Goal: Task Accomplishment & Management: Complete application form

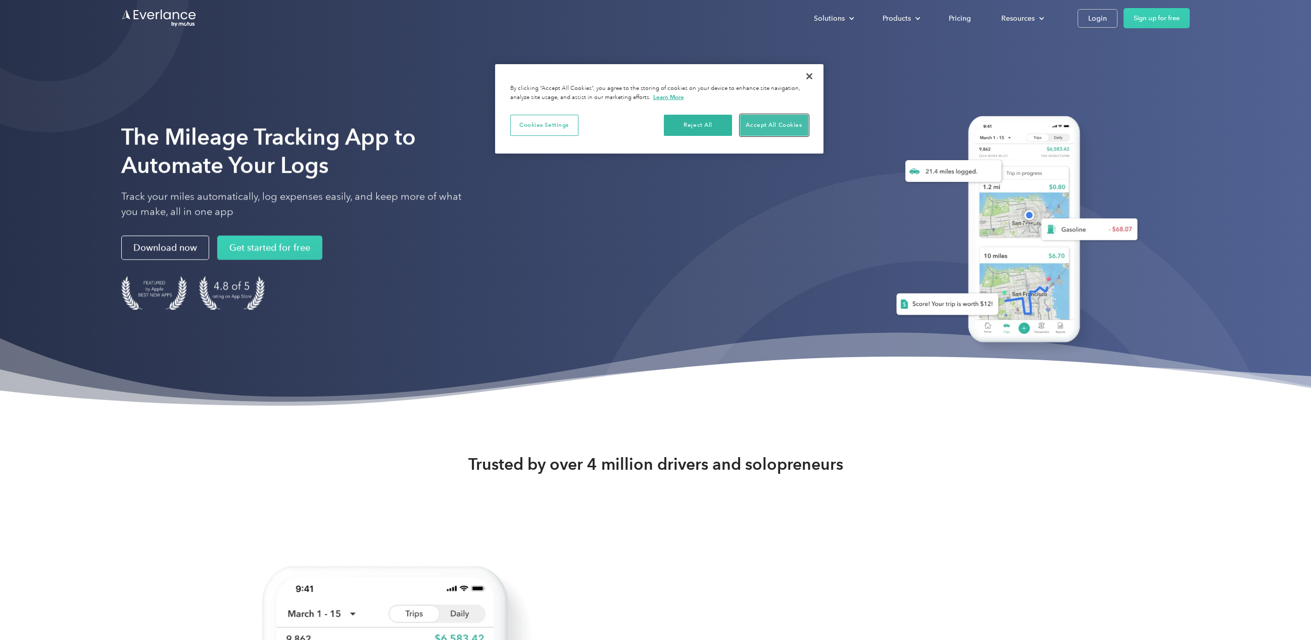
click at [785, 128] on button "Accept All Cookies" at bounding box center [774, 125] width 68 height 21
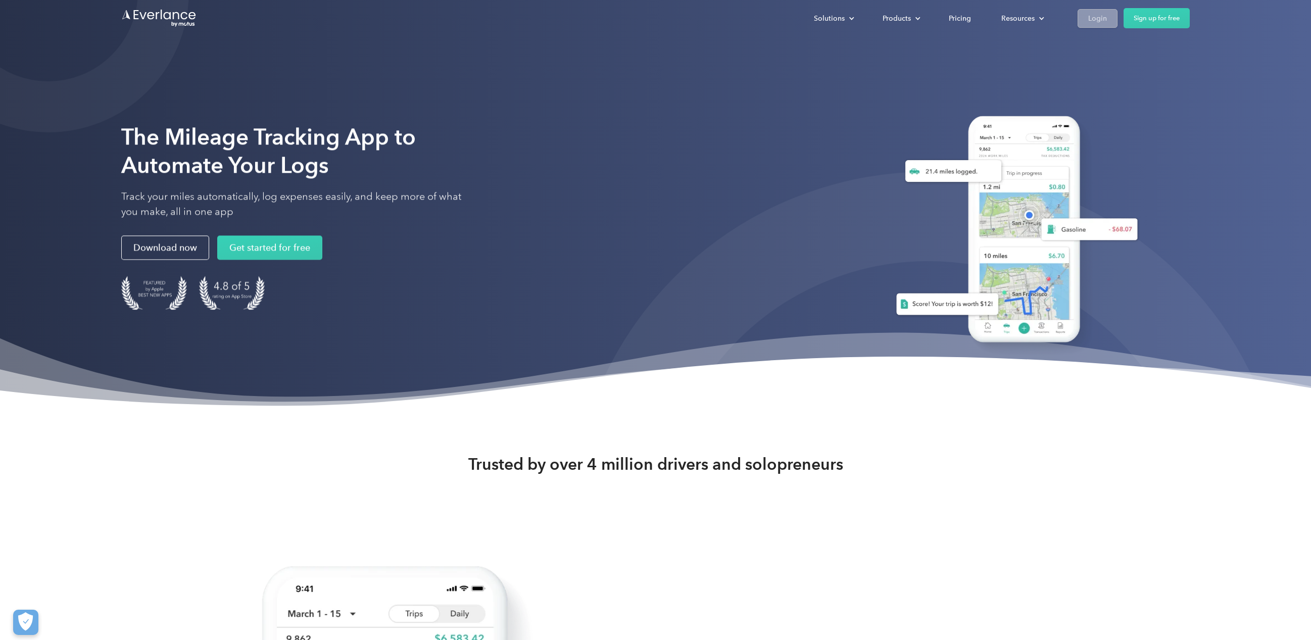
click at [1096, 15] on div "Login" at bounding box center [1097, 18] width 19 height 13
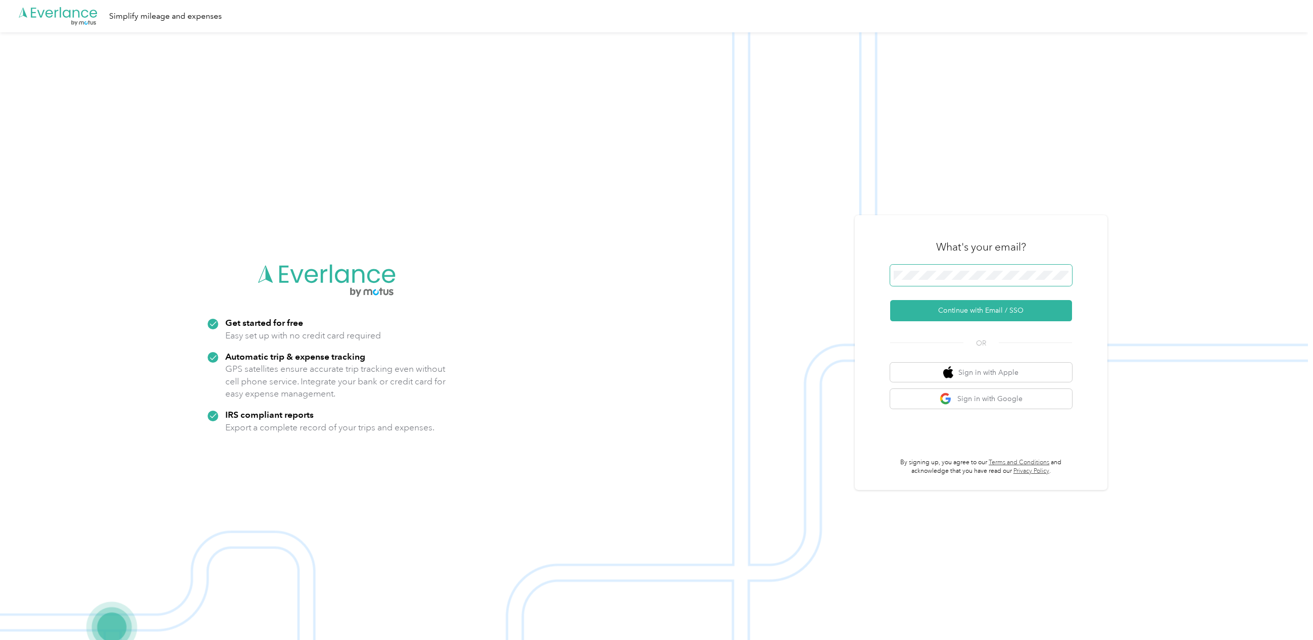
click at [890, 300] on button "Continue with Email / SSO" at bounding box center [981, 310] width 182 height 21
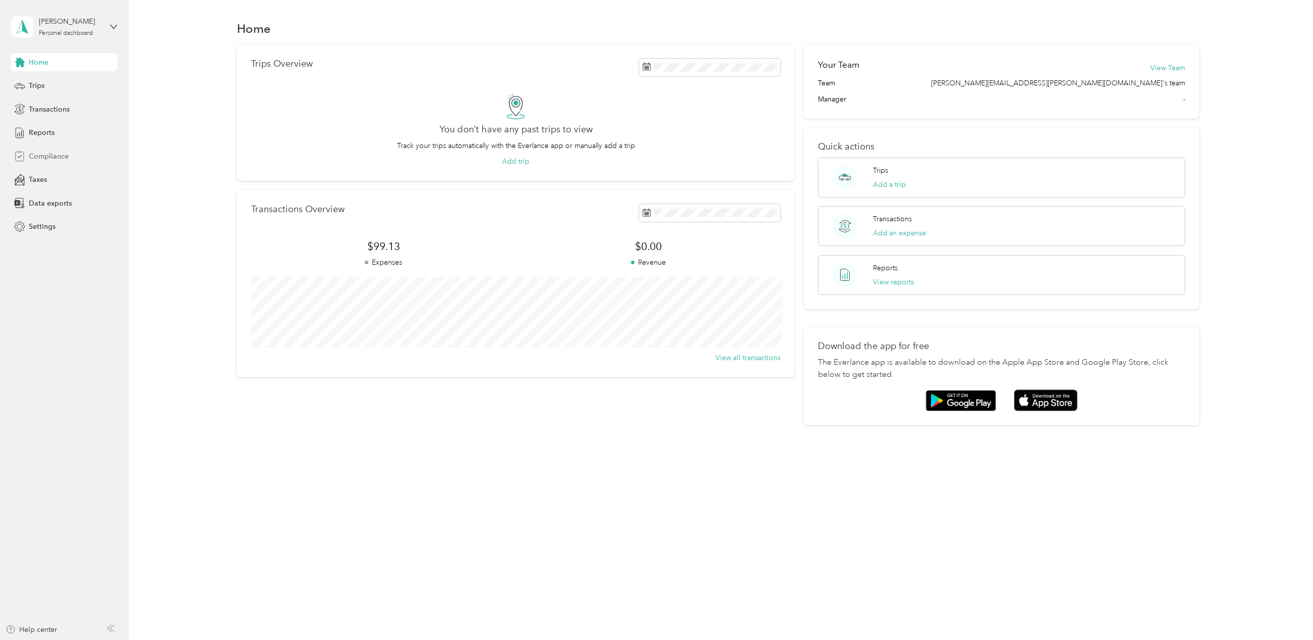
click at [45, 152] on span "Compliance" at bounding box center [49, 156] width 40 height 11
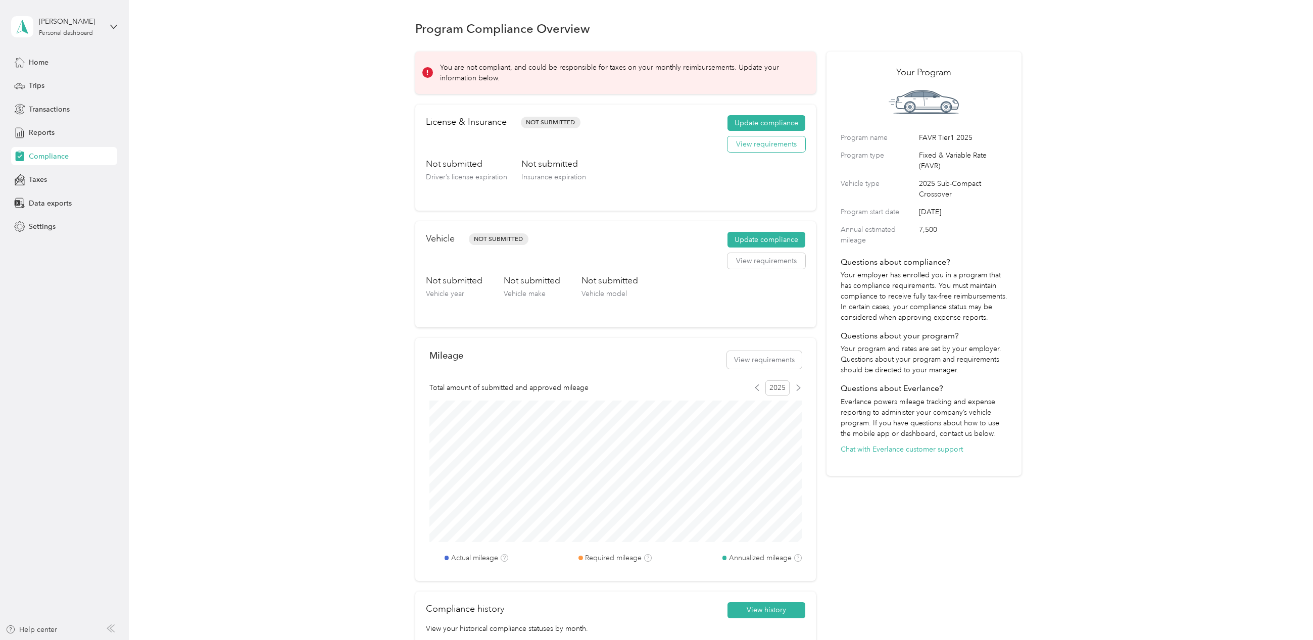
click at [768, 147] on button "View requirements" at bounding box center [766, 144] width 78 height 16
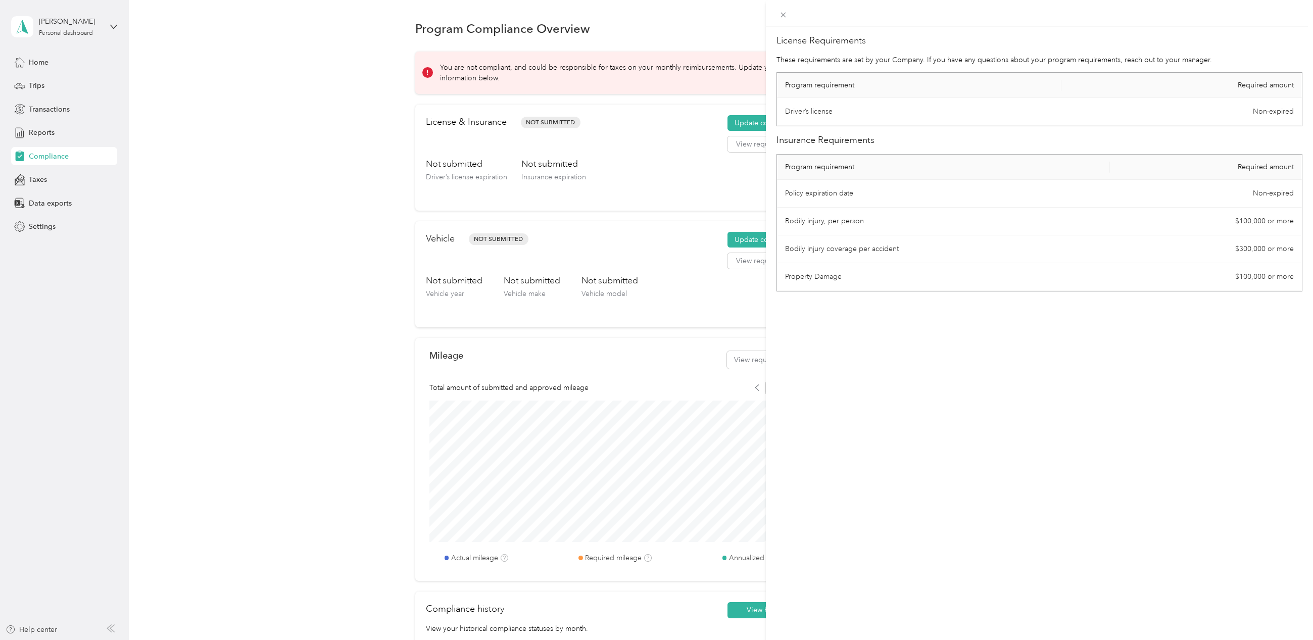
click at [912, 338] on div "License Requirements These requirements are set by your Company. If you have an…" at bounding box center [1039, 347] width 547 height 640
click at [694, 156] on div "License Requirements These requirements are set by your Company. If you have an…" at bounding box center [656, 320] width 1313 height 640
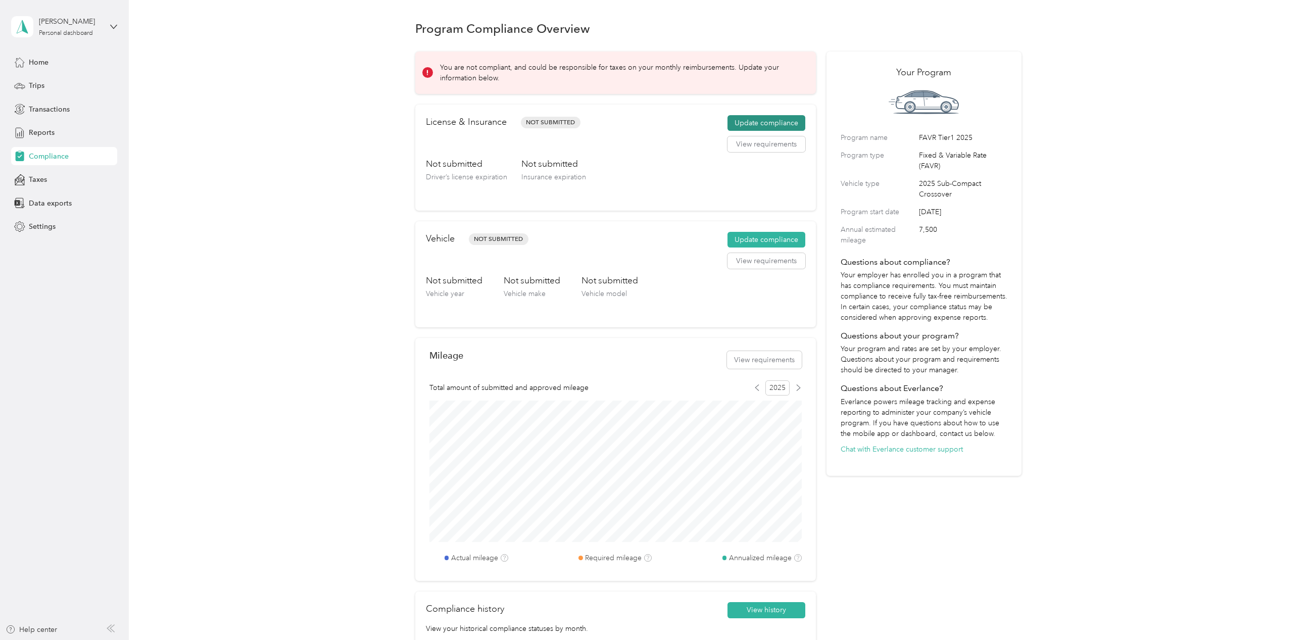
click at [758, 120] on button "Update compliance" at bounding box center [766, 123] width 78 height 16
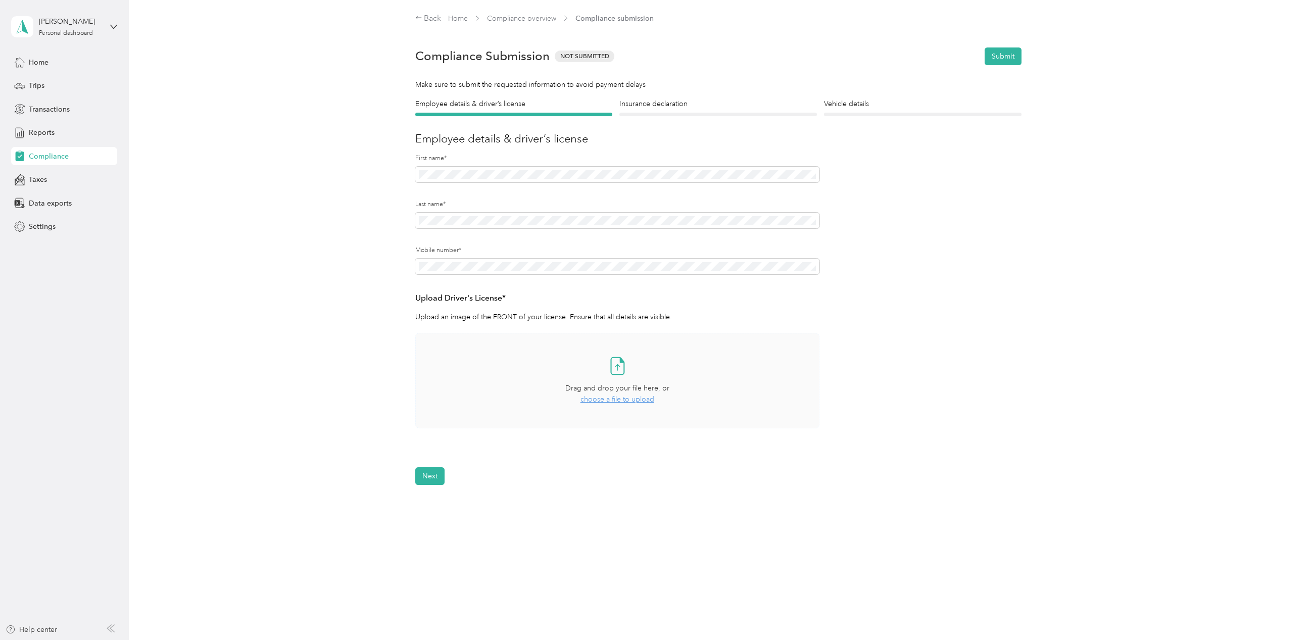
click at [628, 399] on span "choose a file to upload" at bounding box center [617, 399] width 74 height 9
click at [388, 168] on div "Employee details & driver’s license License Insurance declaration Insurance Veh…" at bounding box center [718, 307] width 727 height 416
click at [229, 402] on div "Back Home Compliance overview Compliance submission Compliance Submission Not S…" at bounding box center [718, 306] width 1179 height 612
click at [427, 506] on button "Next" at bounding box center [429, 506] width 29 height 18
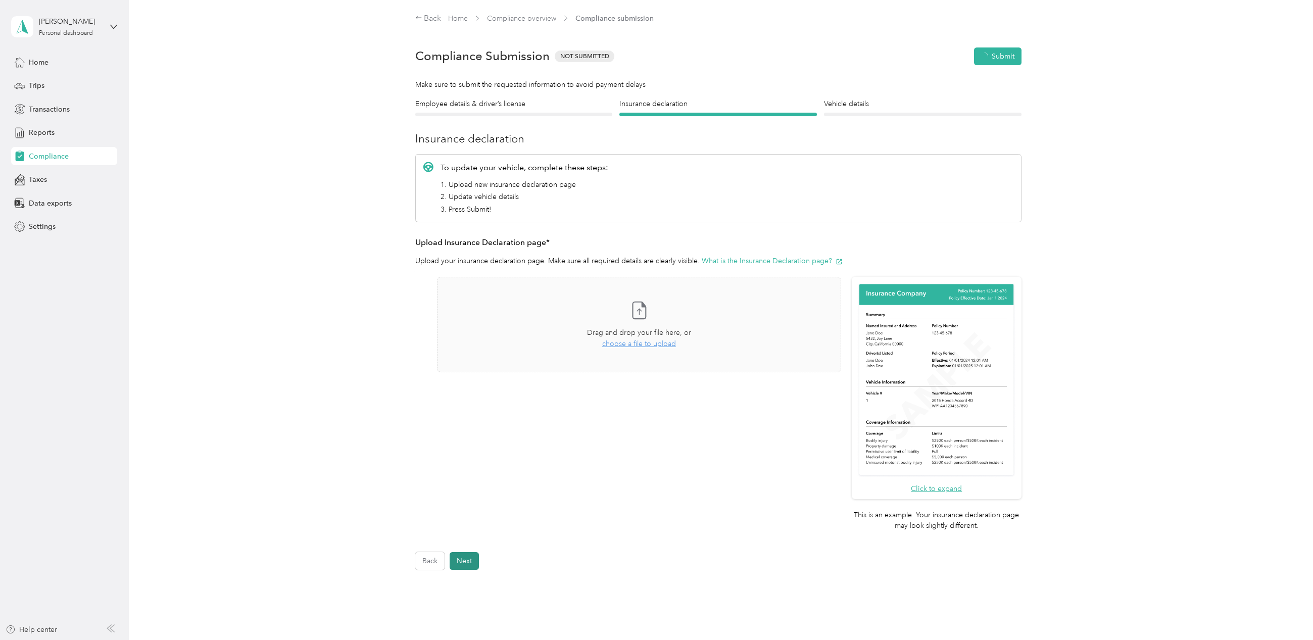
scroll to position [13, 0]
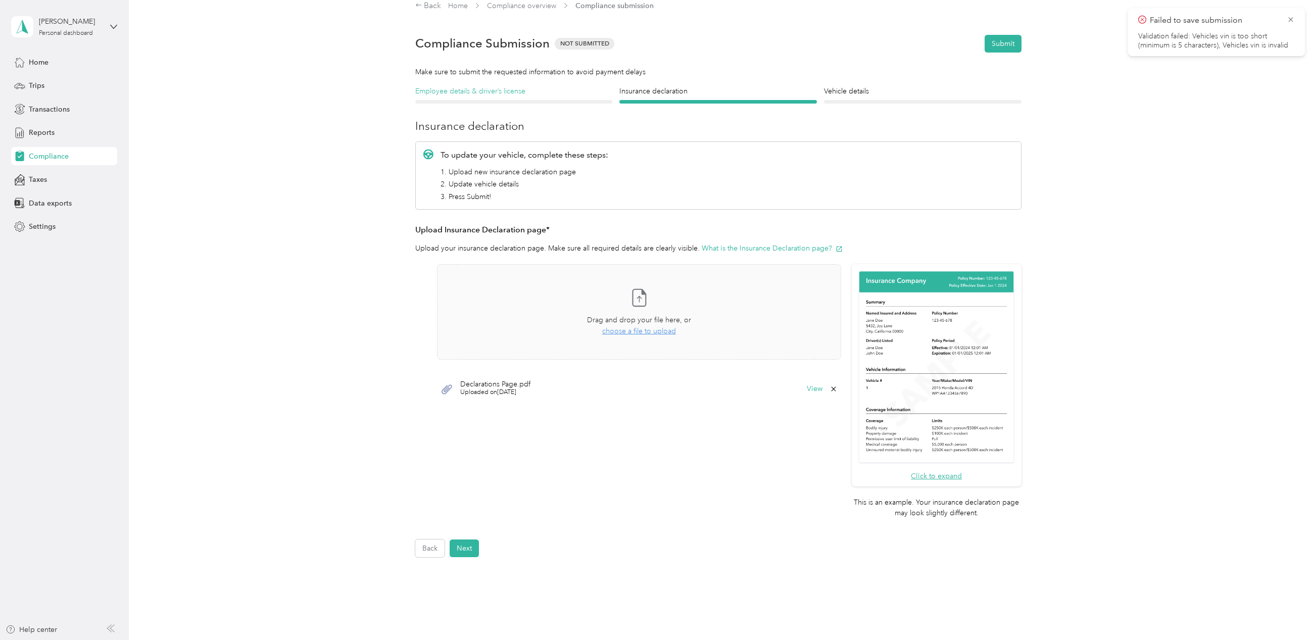
click at [479, 90] on h4 "Employee details & driver’s license" at bounding box center [514, 91] width 198 height 11
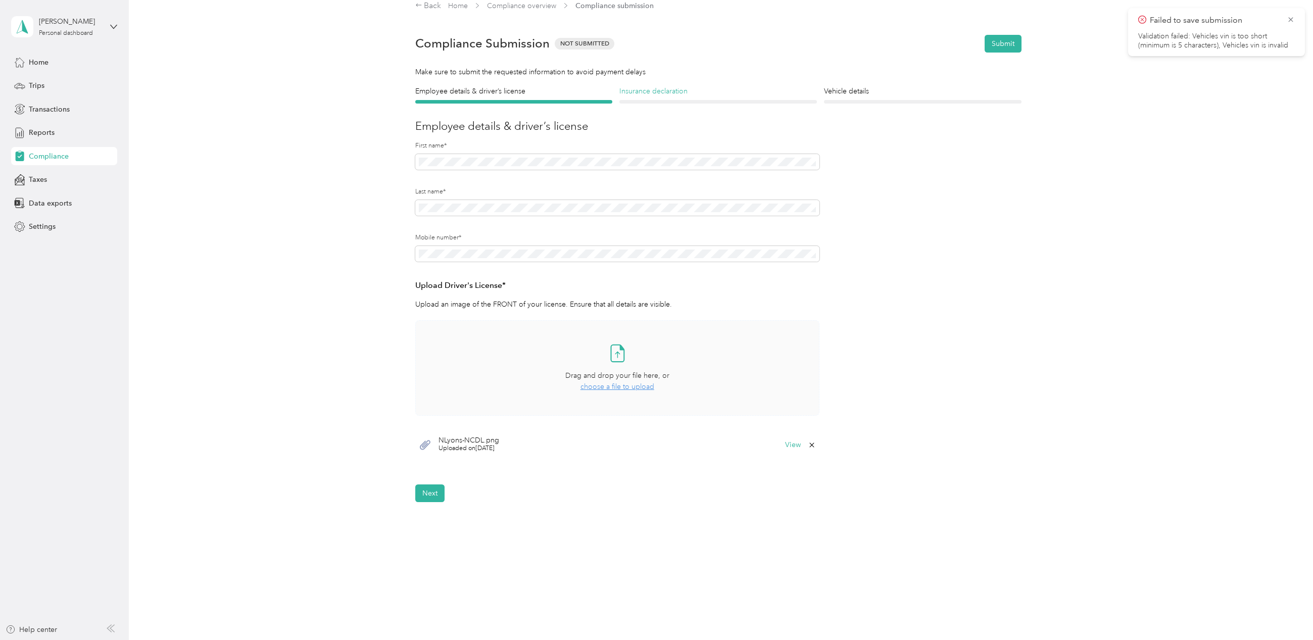
click at [637, 91] on h4 "Insurance declaration" at bounding box center [718, 91] width 198 height 11
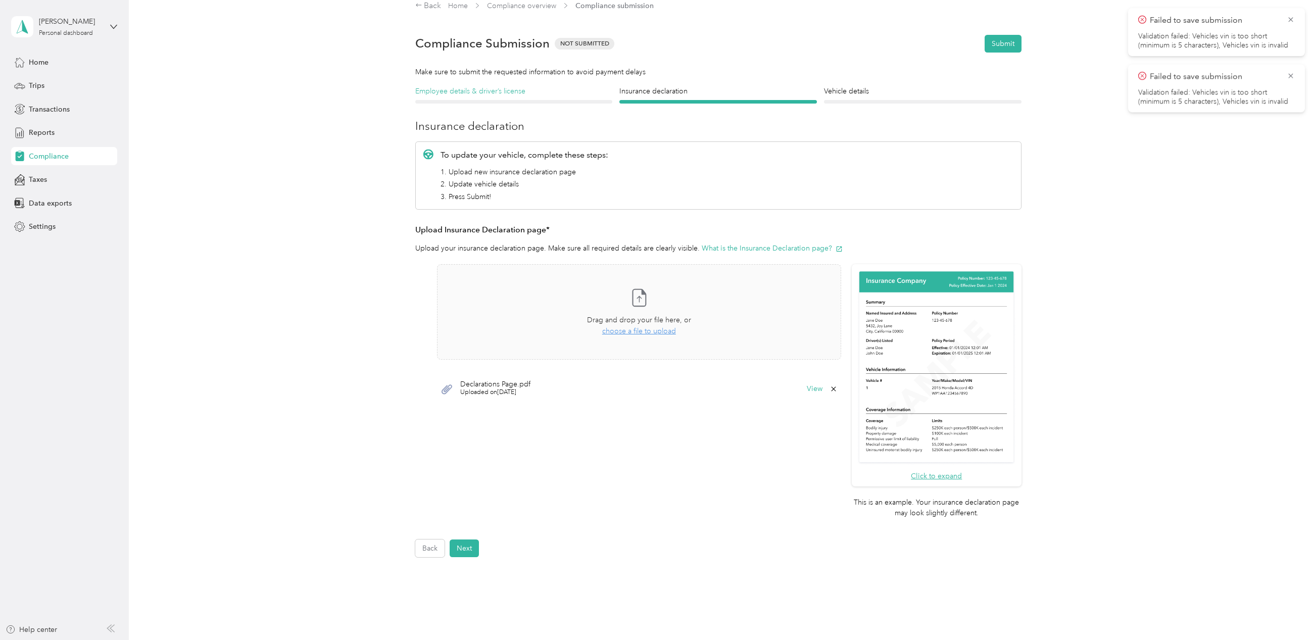
click at [496, 87] on h4 "Employee details & driver’s license" at bounding box center [514, 91] width 198 height 11
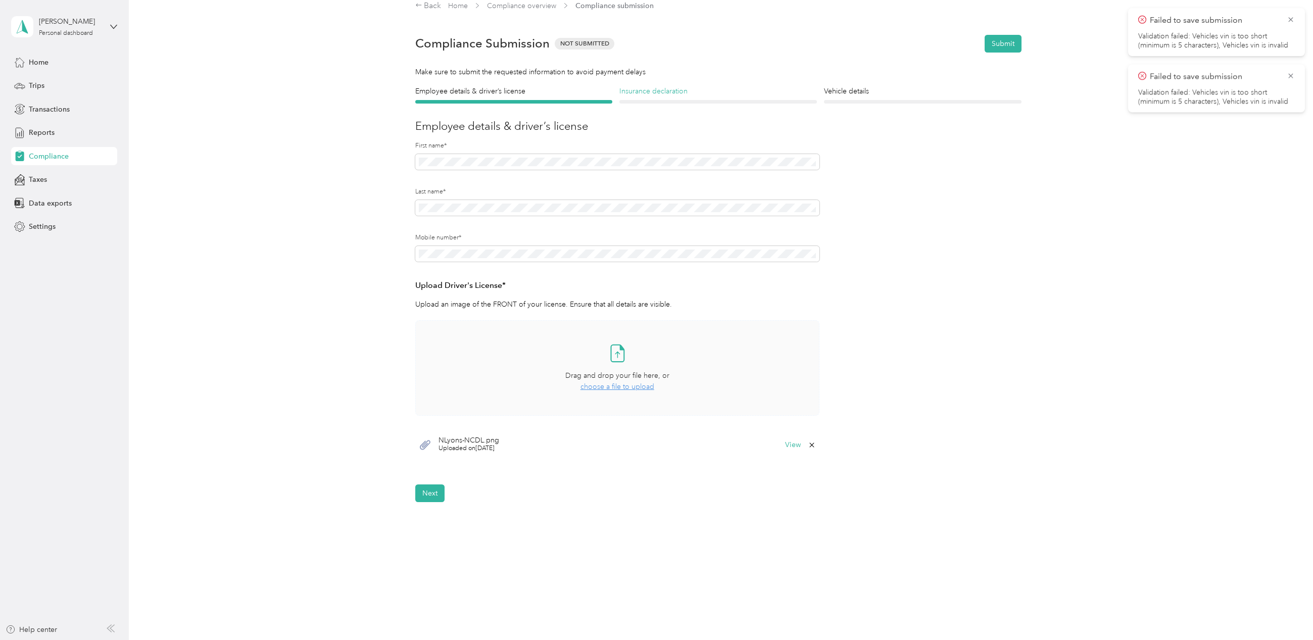
click at [653, 90] on h4 "Insurance declaration" at bounding box center [718, 91] width 198 height 11
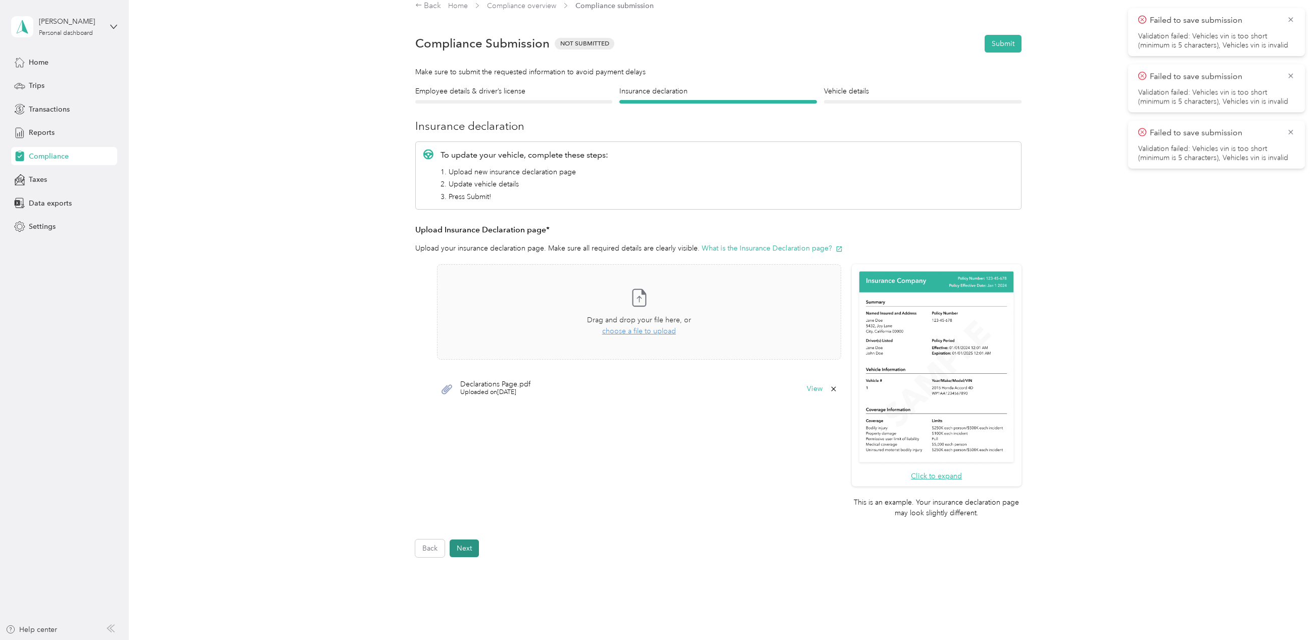
click at [469, 551] on button "Next" at bounding box center [464, 549] width 29 height 18
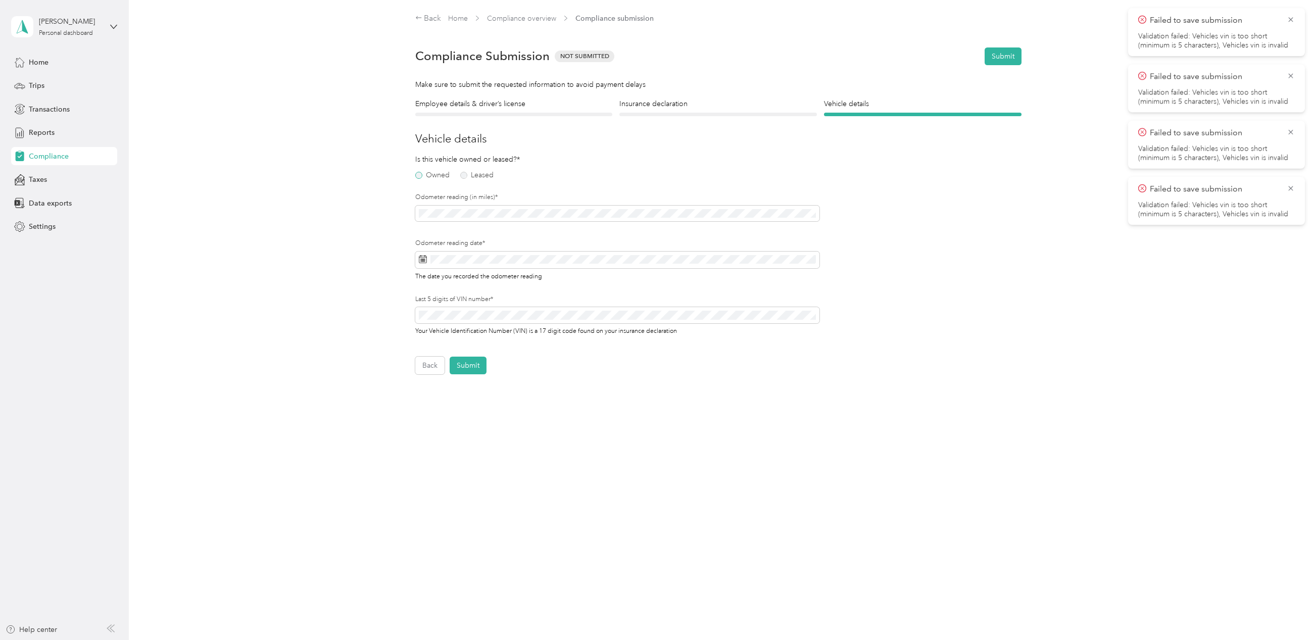
click at [422, 176] on label "Owned" at bounding box center [432, 175] width 34 height 7
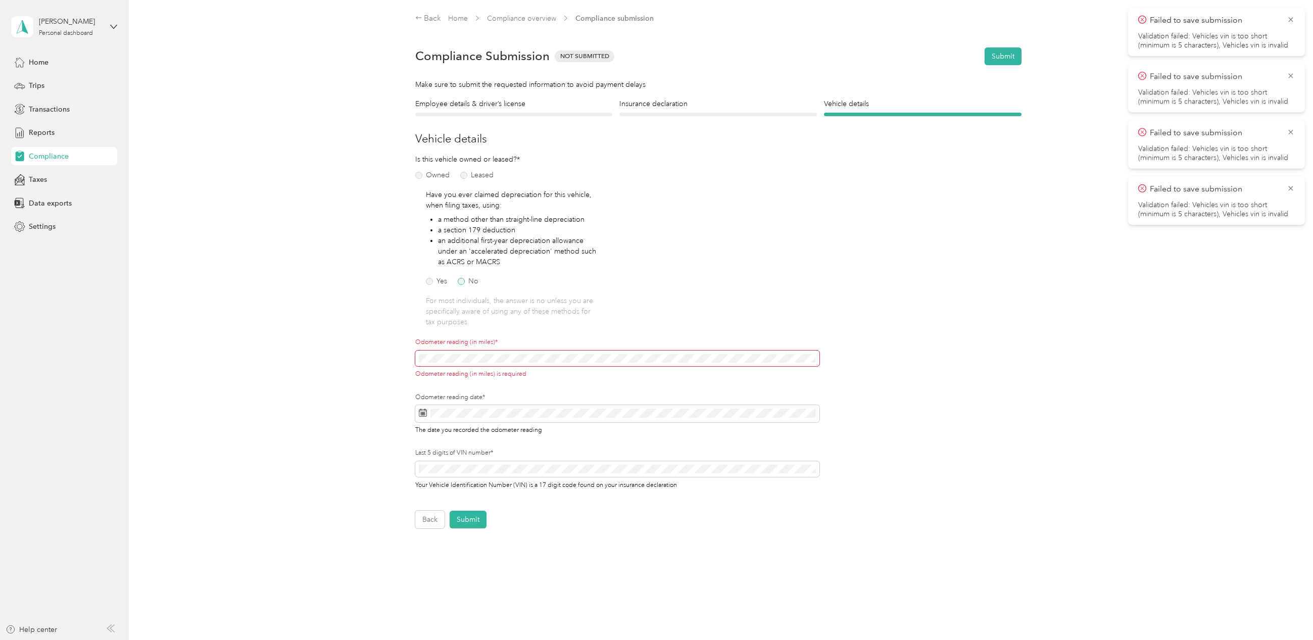
click at [459, 280] on label "No" at bounding box center [468, 281] width 21 height 7
click at [421, 407] on icon at bounding box center [423, 404] width 8 height 8
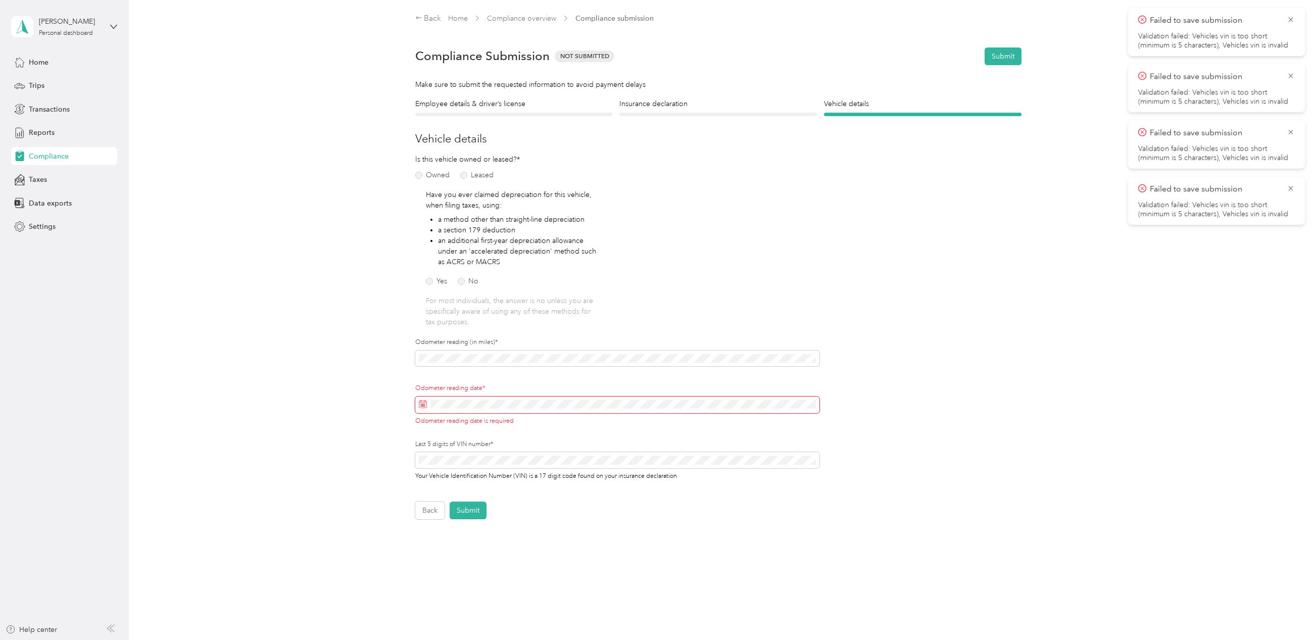
click at [420, 400] on icon at bounding box center [423, 404] width 8 height 8
click at [463, 561] on div "30" at bounding box center [464, 561] width 13 height 13
click at [458, 503] on button "Submit" at bounding box center [468, 511] width 37 height 18
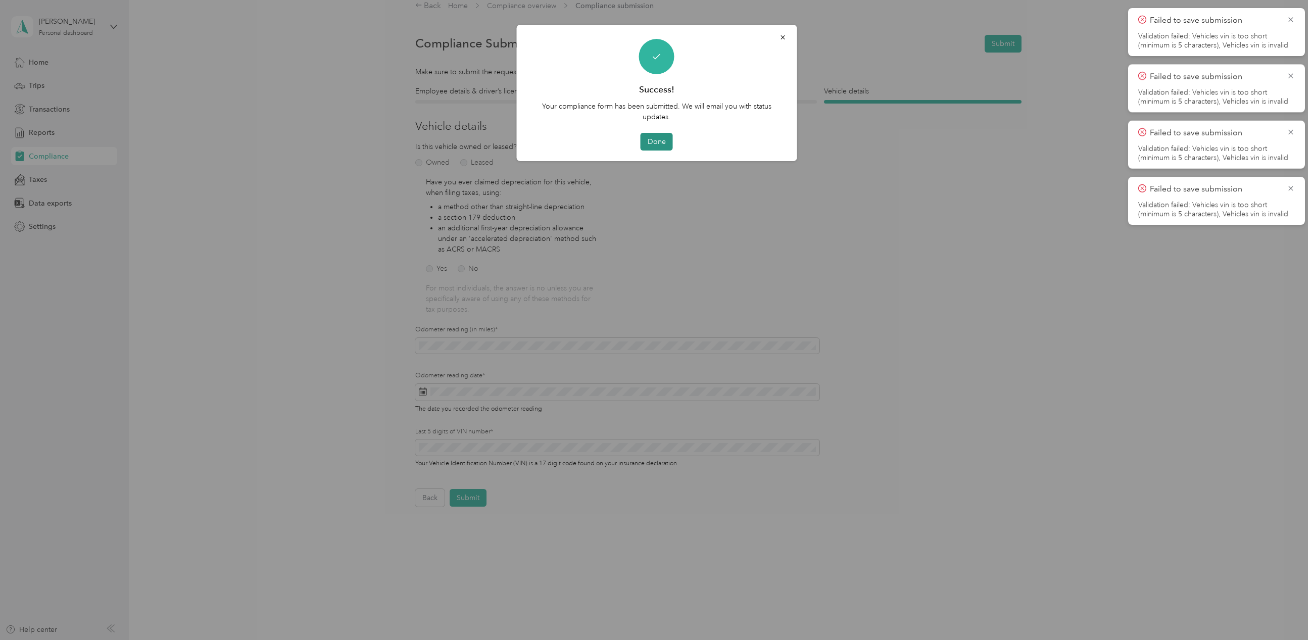
click at [654, 138] on button "Done" at bounding box center [657, 142] width 32 height 18
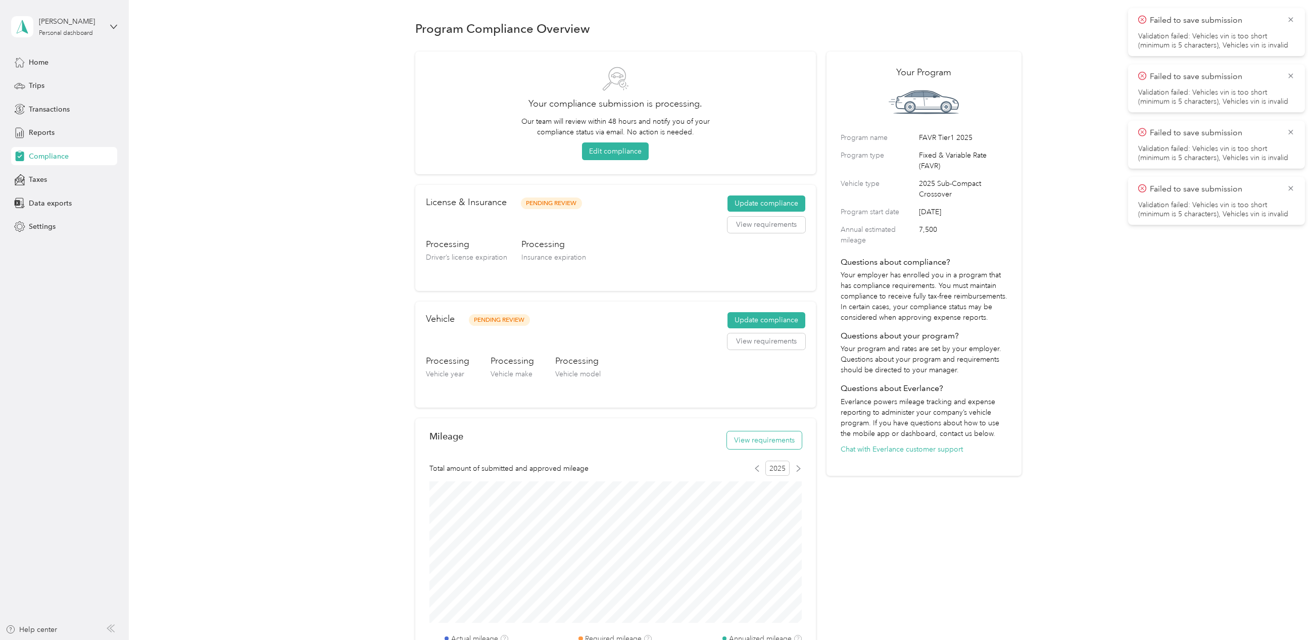
click at [768, 442] on button "View requirements" at bounding box center [764, 440] width 75 height 18
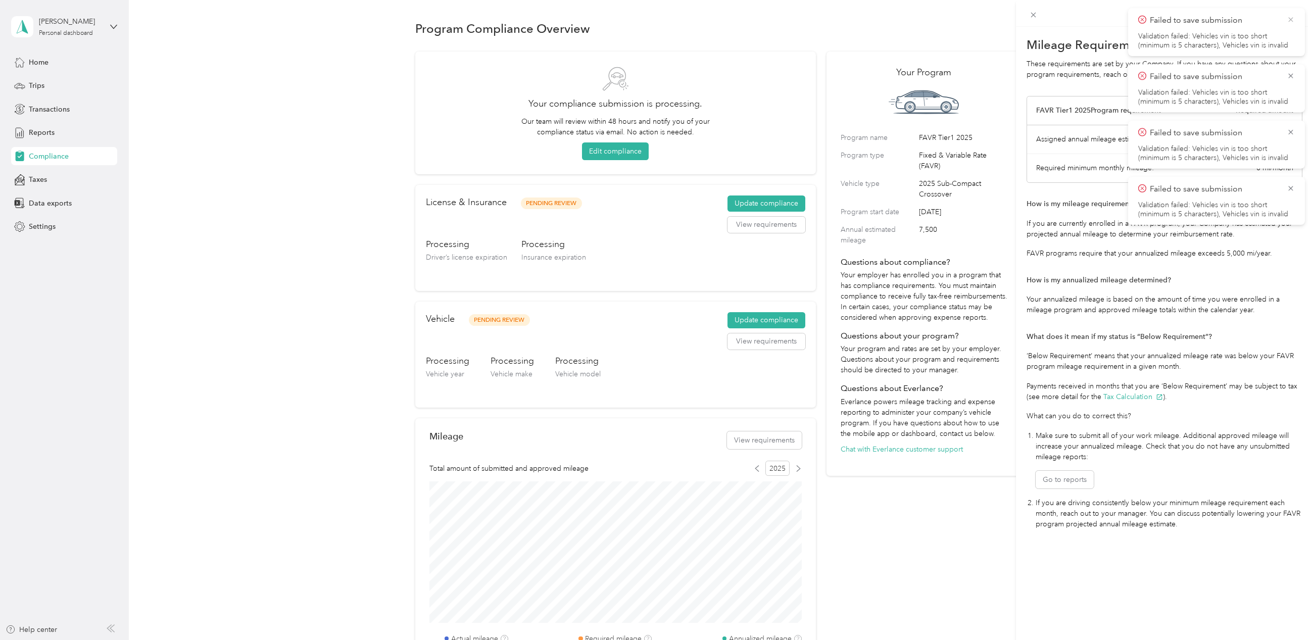
click at [1290, 18] on icon at bounding box center [1291, 19] width 8 height 9
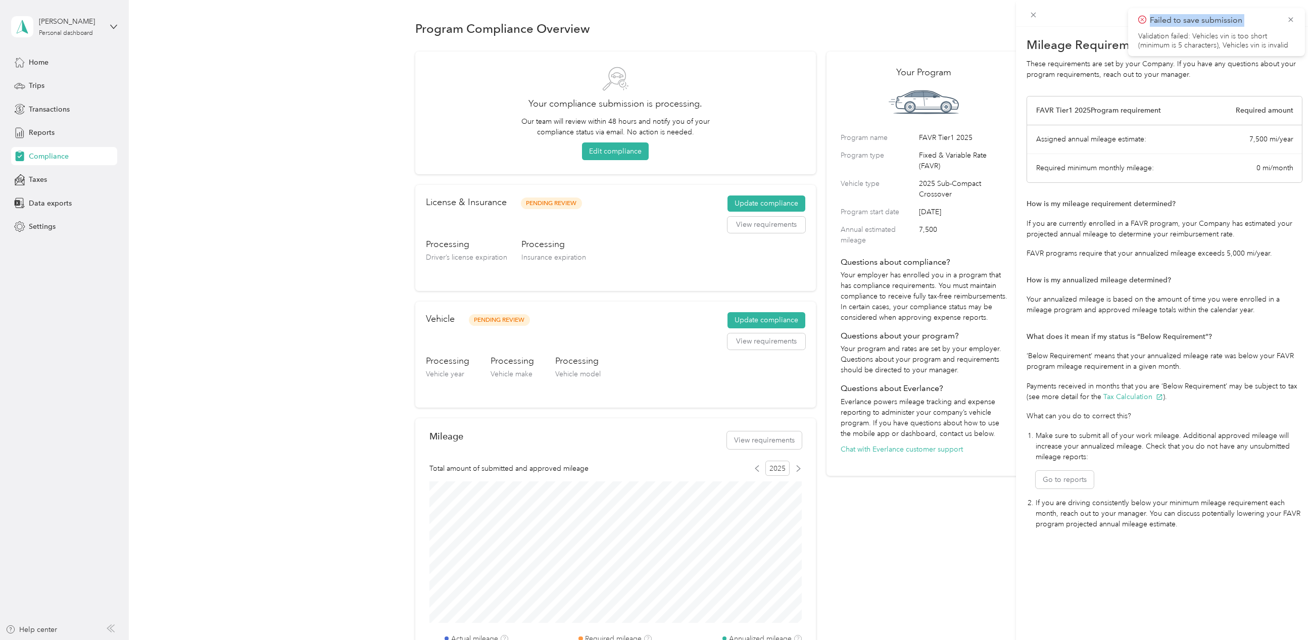
click at [1290, 18] on icon at bounding box center [1291, 19] width 8 height 9
click at [260, 398] on div "Mileage Requirements These requirements are set by your Company. If you have an…" at bounding box center [656, 320] width 1313 height 640
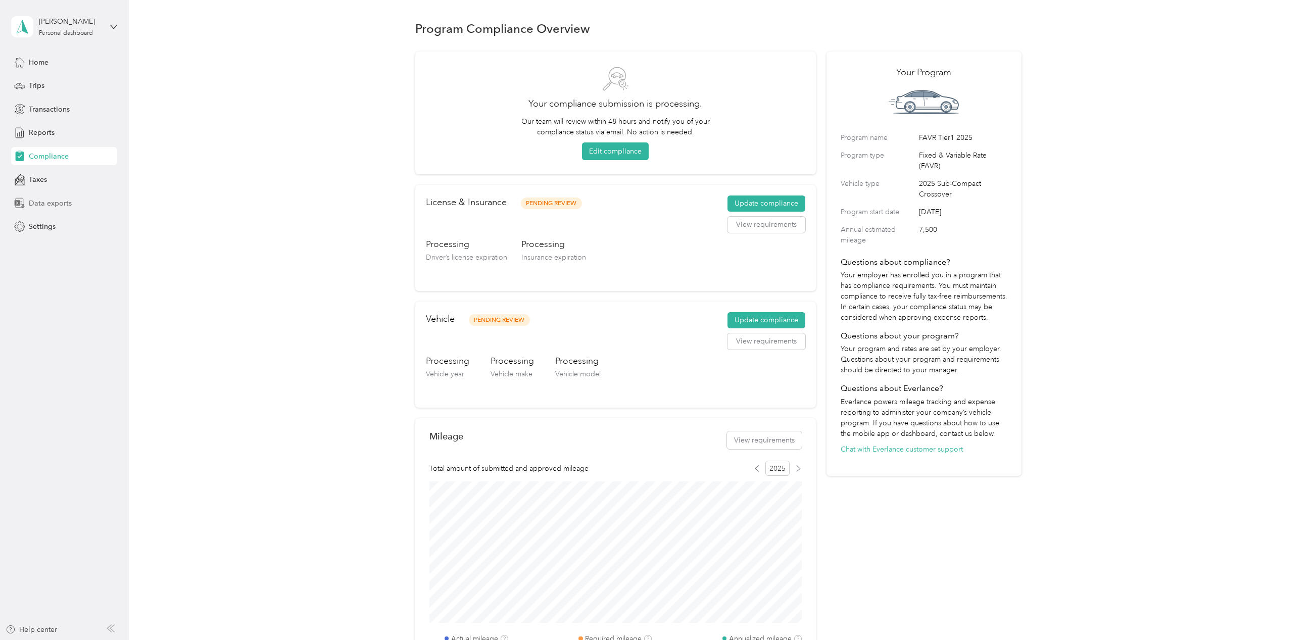
click at [34, 201] on span "Data exports" at bounding box center [50, 203] width 43 height 11
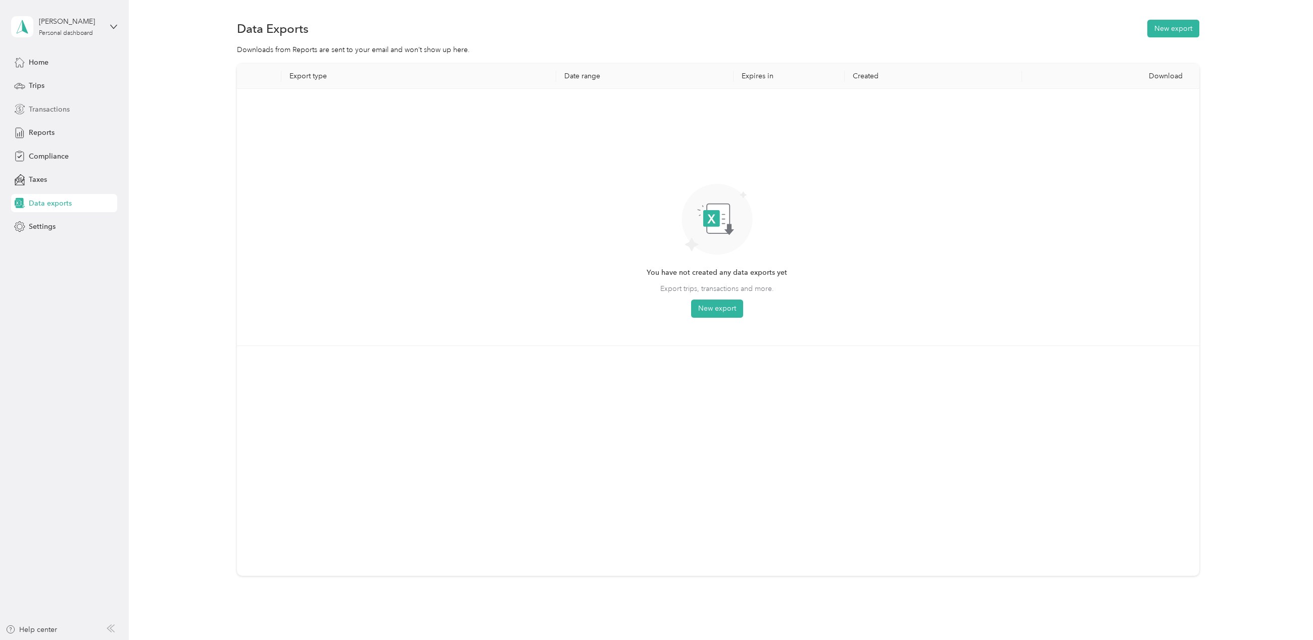
click at [42, 109] on span "Transactions" at bounding box center [49, 109] width 41 height 11
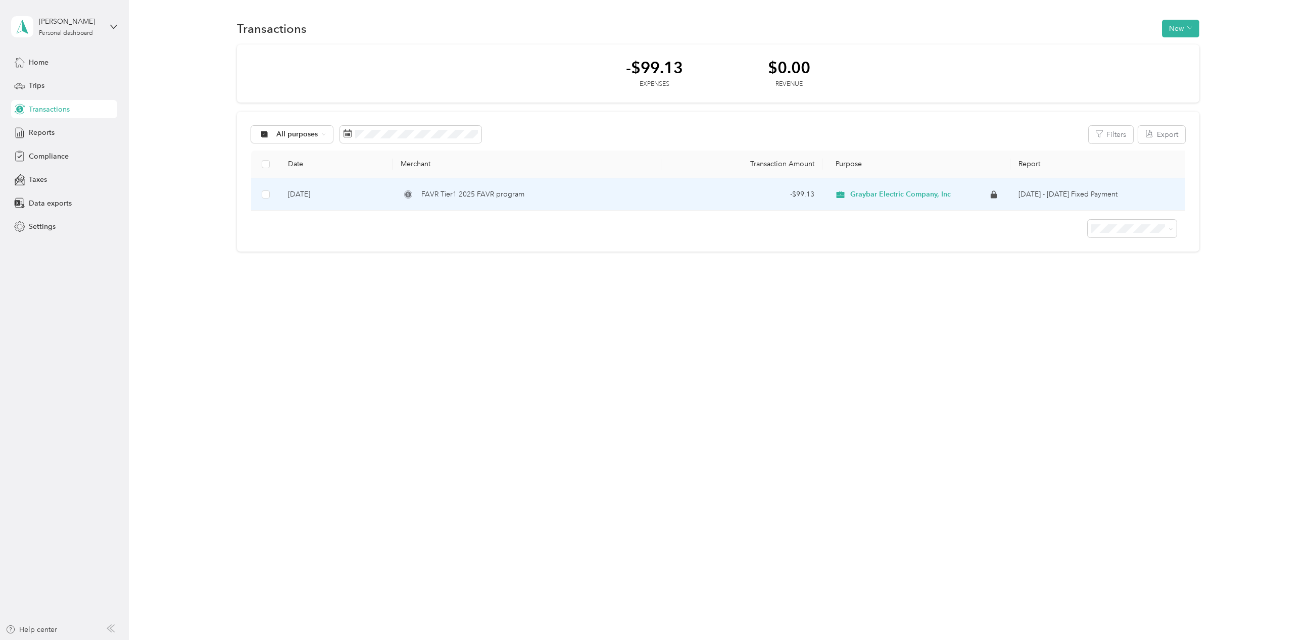
click at [1071, 197] on td "[DATE] - [DATE] Fixed Payment" at bounding box center [1099, 194] width 179 height 33
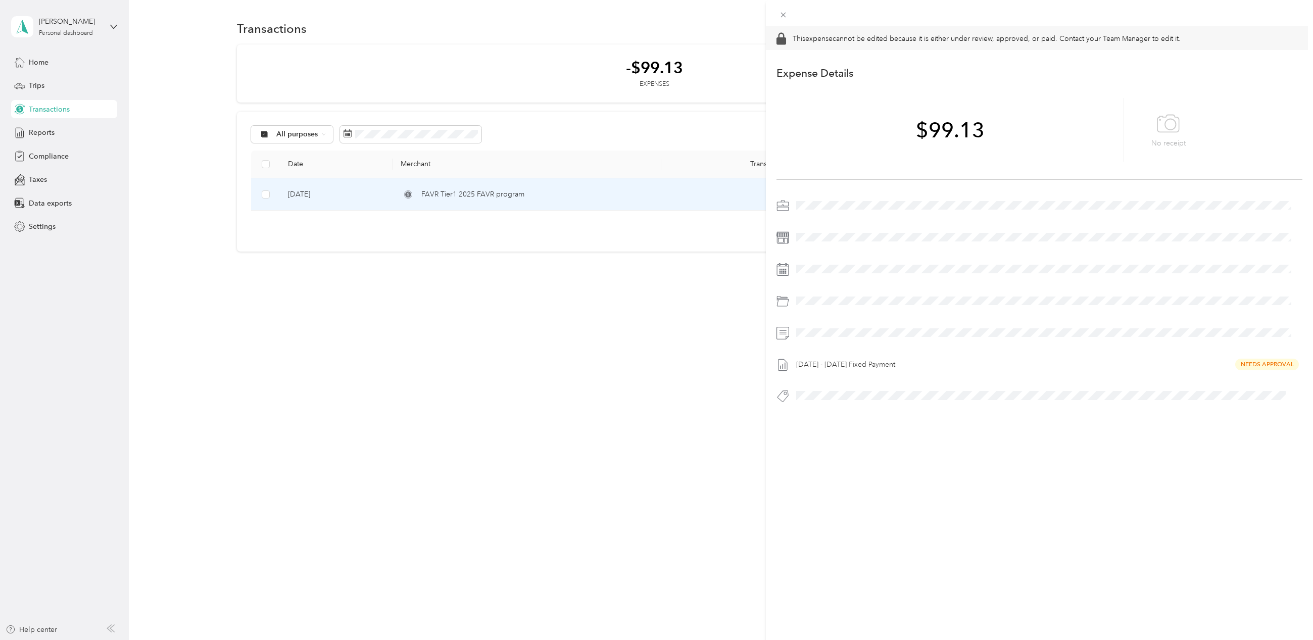
click at [373, 429] on div "This expense cannot be edited because it is either under review, approved, or p…" at bounding box center [656, 320] width 1313 height 640
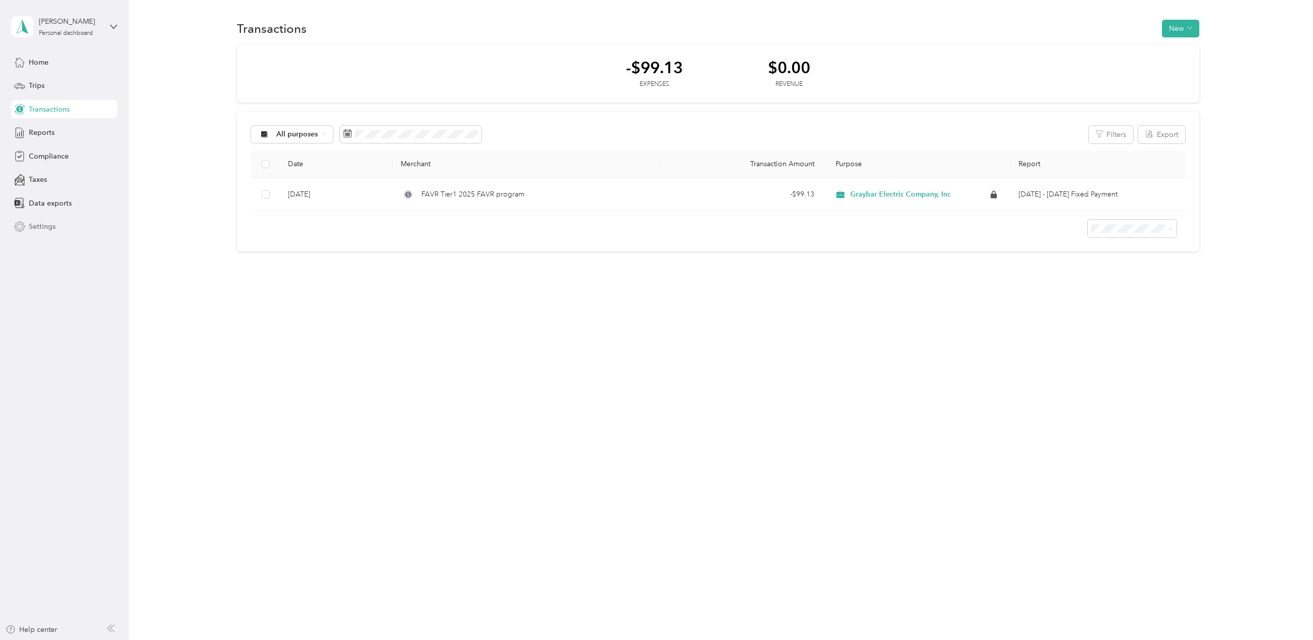
click at [40, 224] on span "Settings" at bounding box center [42, 226] width 27 height 11
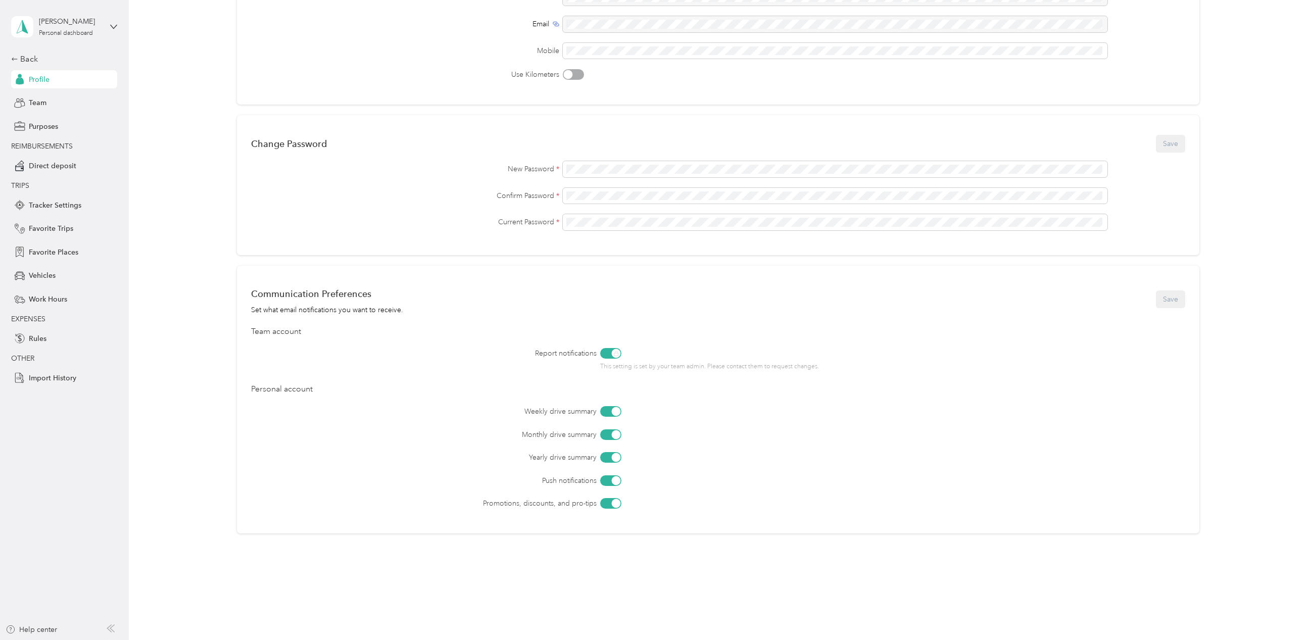
scroll to position [166, 0]
click at [38, 272] on span "Vehicles" at bounding box center [42, 275] width 27 height 11
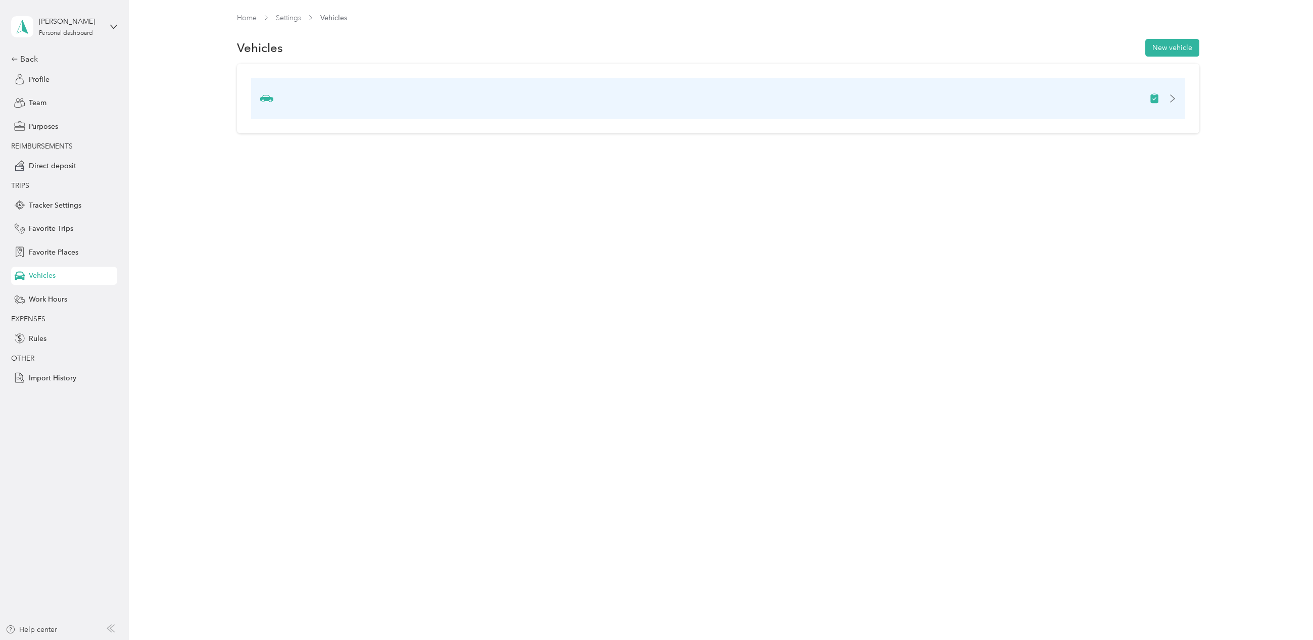
click at [279, 104] on div at bounding box center [275, 98] width 31 height 13
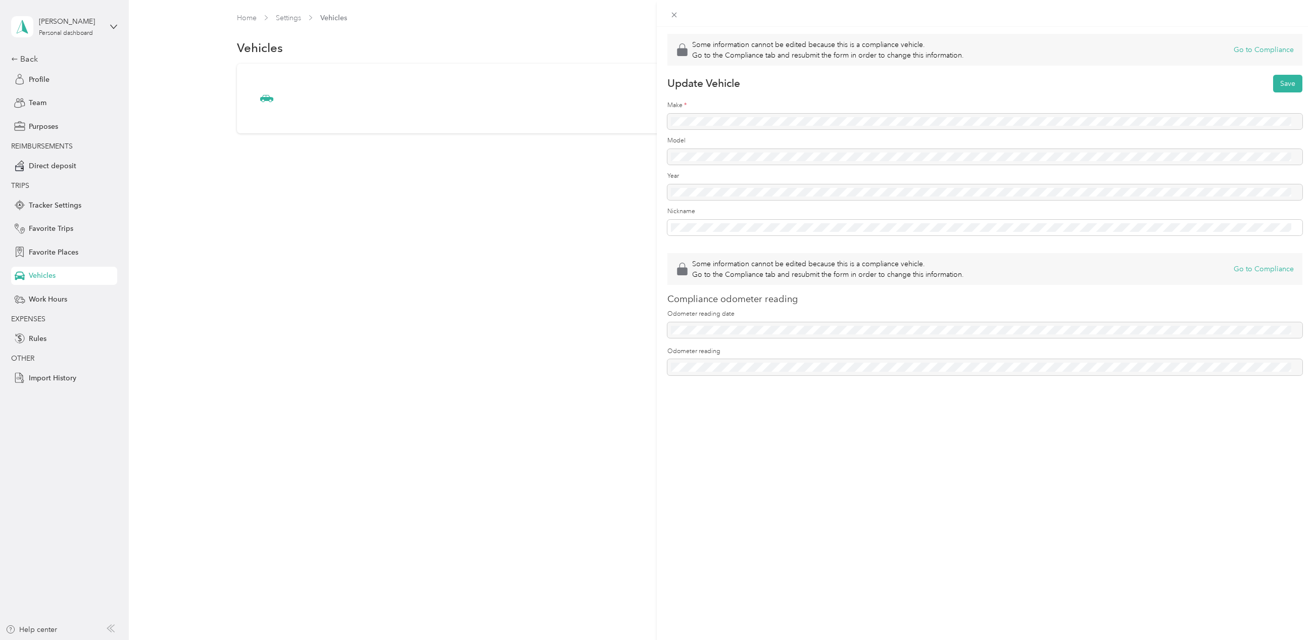
click at [720, 126] on div at bounding box center [985, 122] width 636 height 16
click at [712, 116] on div at bounding box center [985, 122] width 636 height 16
click at [43, 298] on div "Some information cannot be edited because this is a compliance vehicle. Go to t…" at bounding box center [656, 320] width 1313 height 640
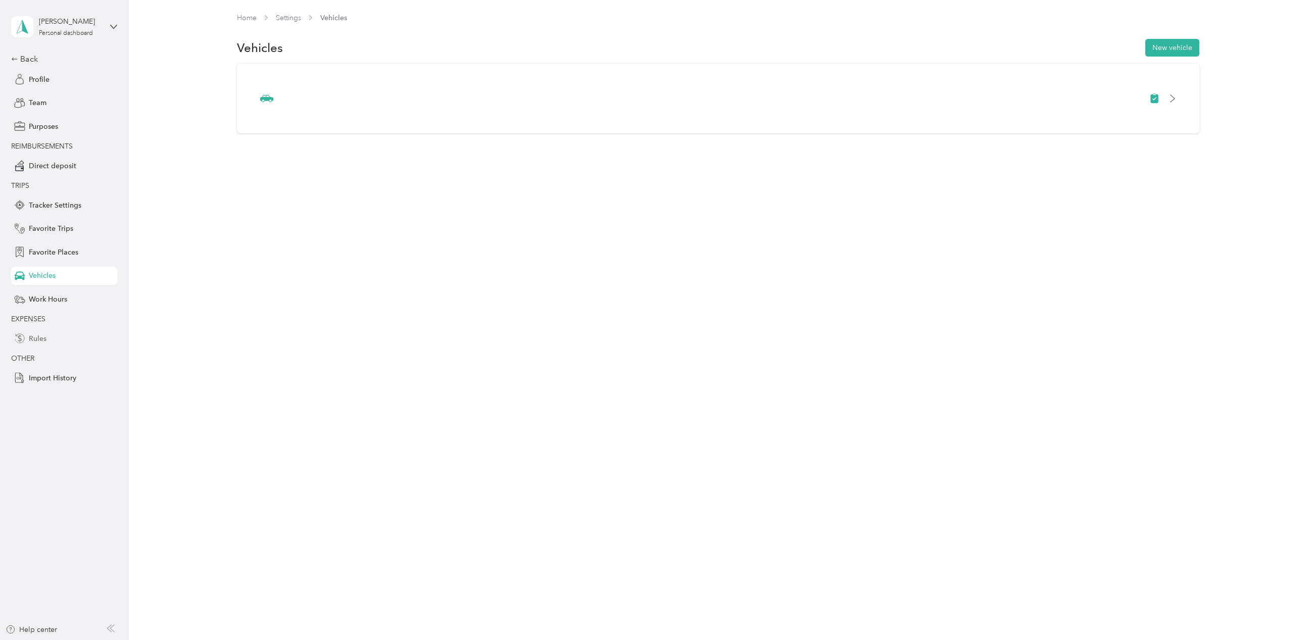
click at [33, 340] on span "Rules" at bounding box center [38, 338] width 18 height 11
click at [46, 165] on span "Direct deposit" at bounding box center [52, 166] width 47 height 11
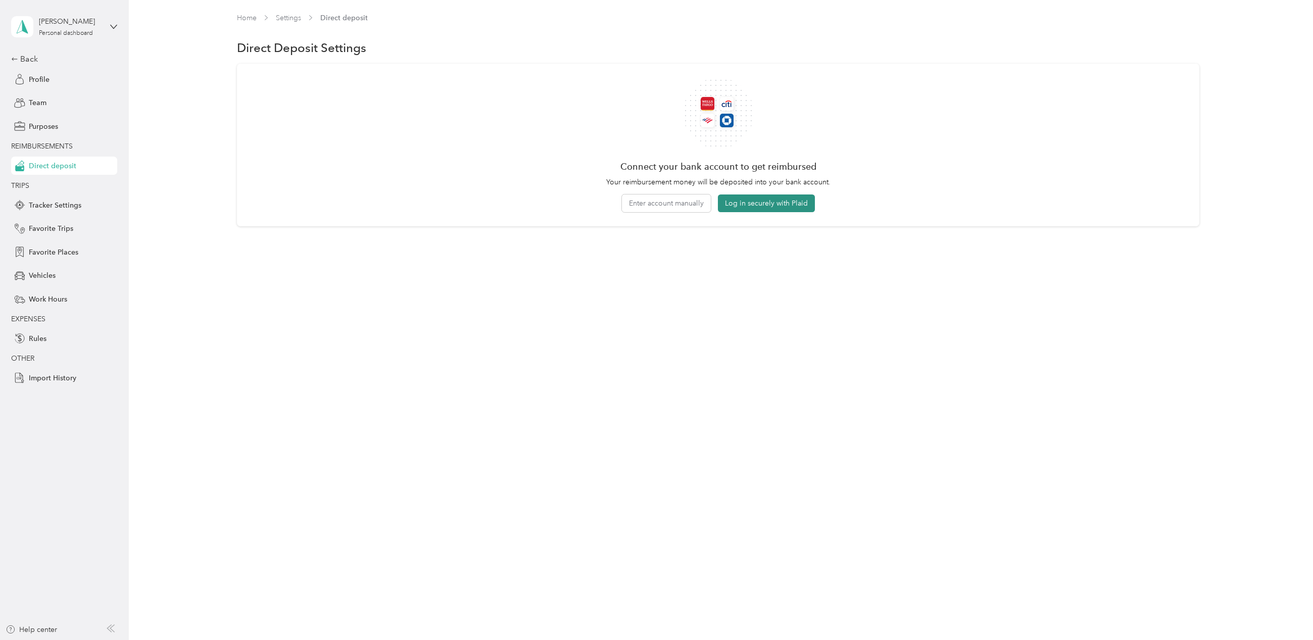
click at [765, 205] on button "Log in securely with Plaid" at bounding box center [766, 203] width 97 height 18
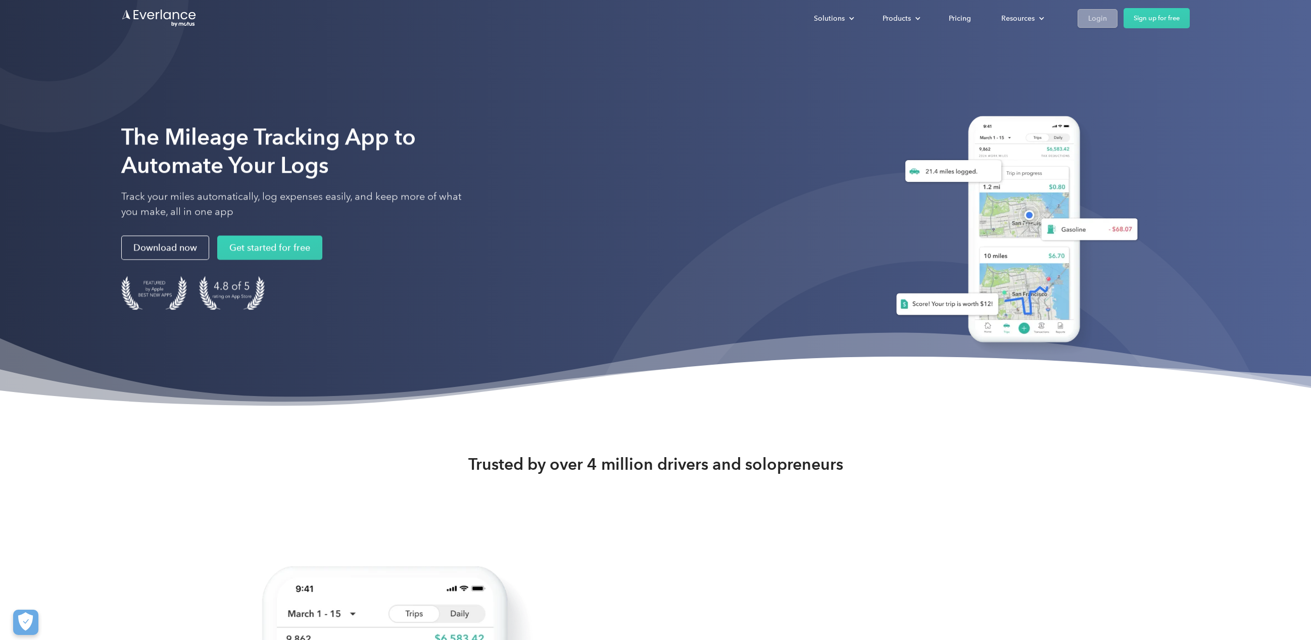
click at [1091, 24] on div "Login" at bounding box center [1097, 18] width 19 height 13
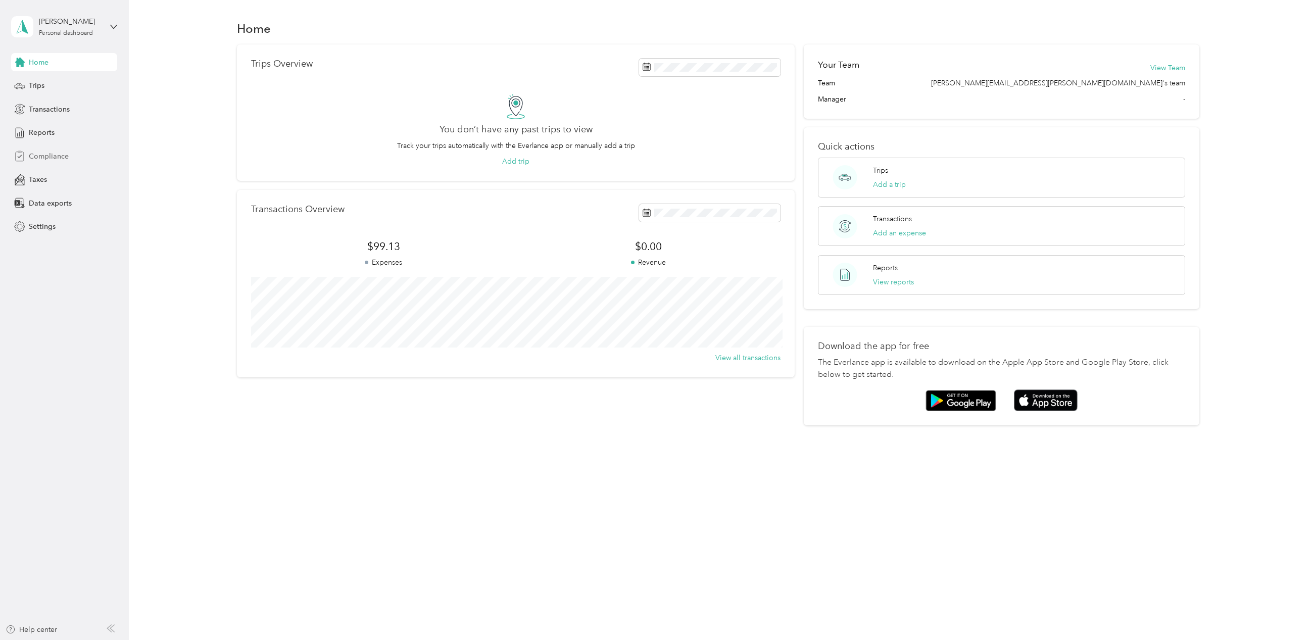
click at [41, 155] on span "Compliance" at bounding box center [49, 156] width 40 height 11
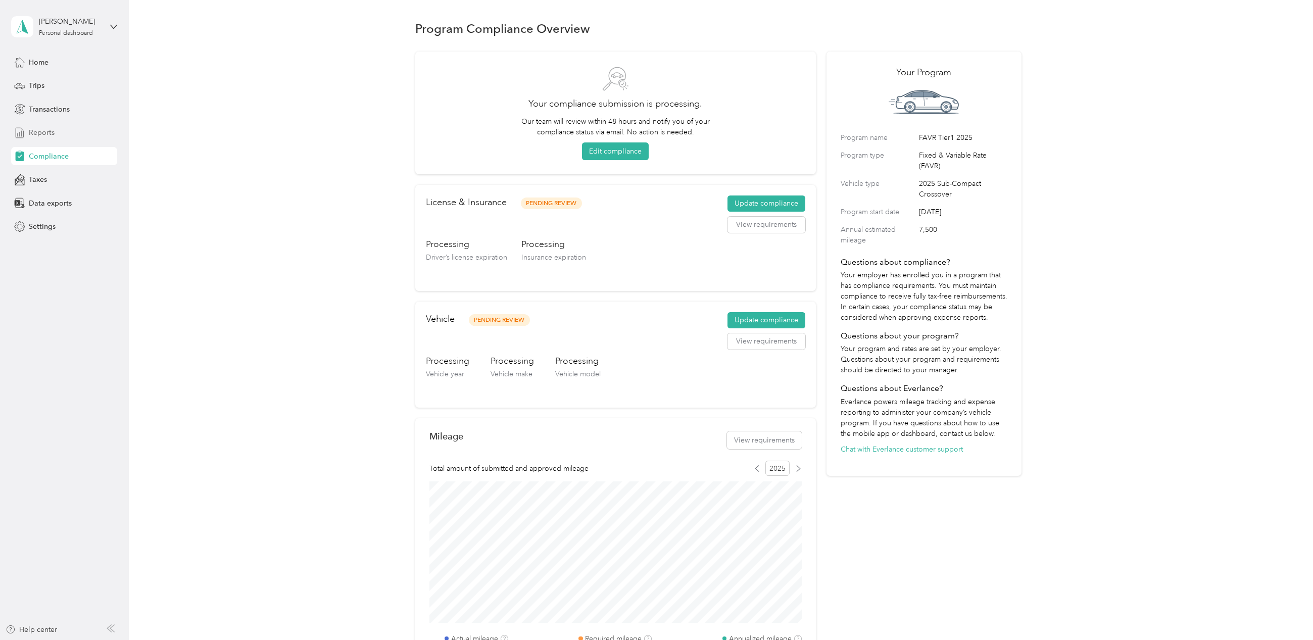
click at [38, 133] on span "Reports" at bounding box center [42, 132] width 26 height 11
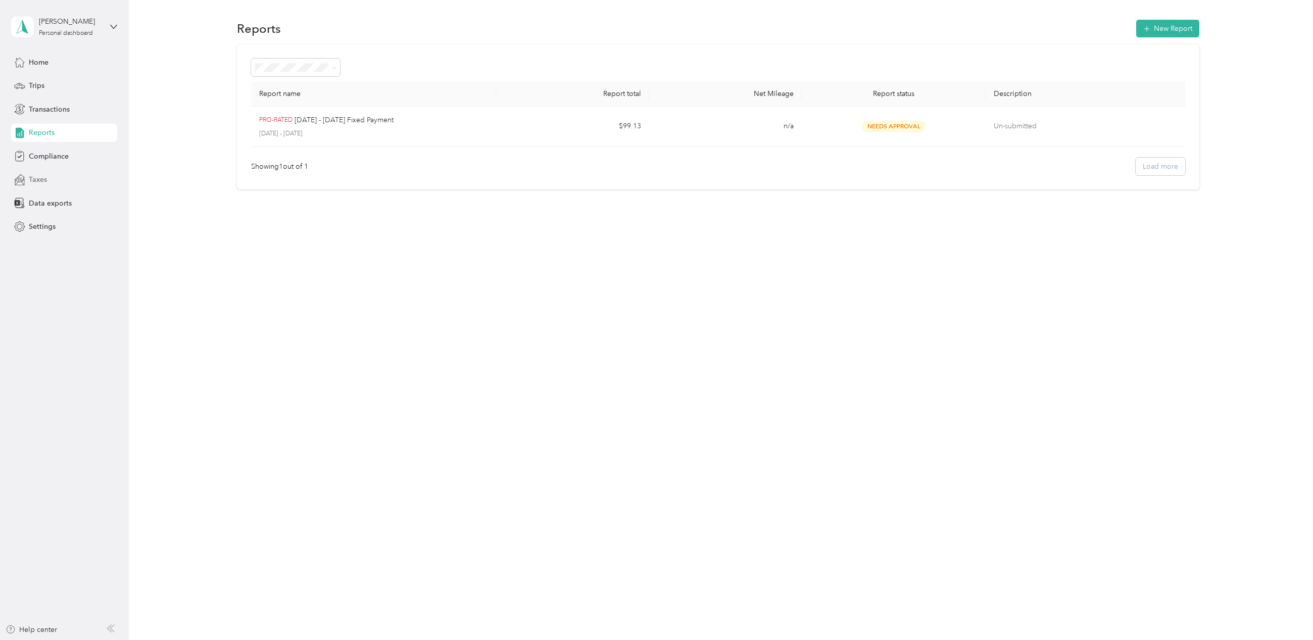
click at [37, 180] on span "Taxes" at bounding box center [38, 179] width 18 height 11
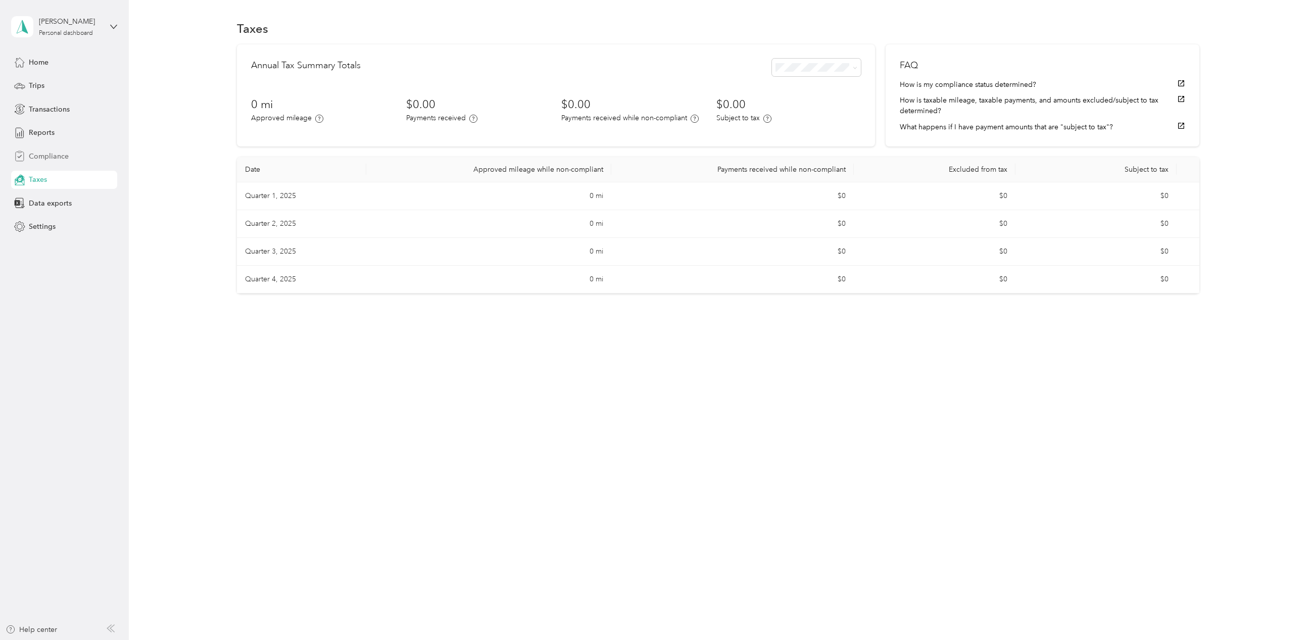
click at [33, 152] on span "Compliance" at bounding box center [49, 156] width 40 height 11
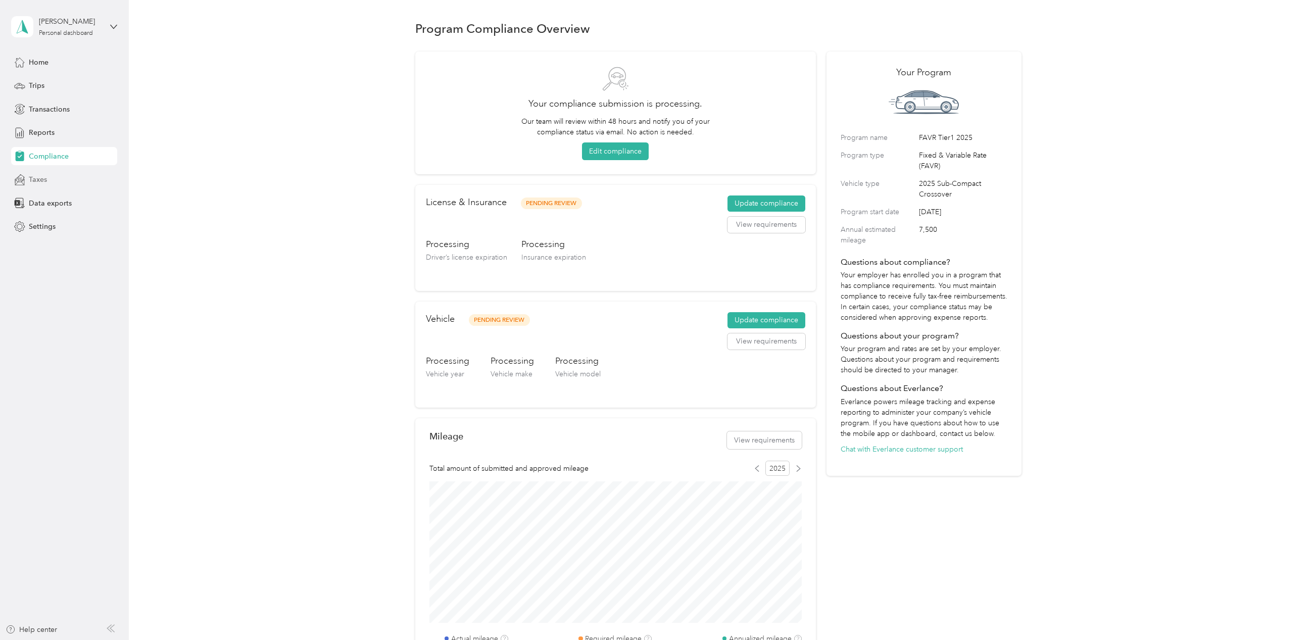
click at [36, 179] on span "Taxes" at bounding box center [38, 179] width 18 height 11
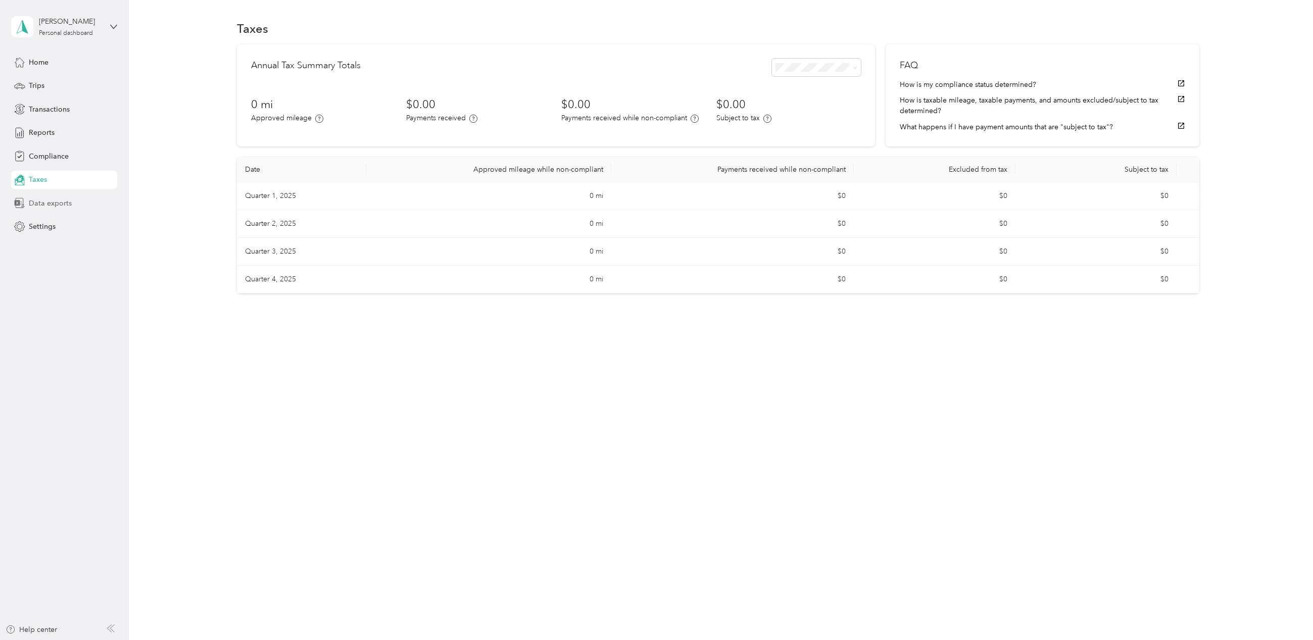
click at [38, 199] on span "Data exports" at bounding box center [50, 203] width 43 height 11
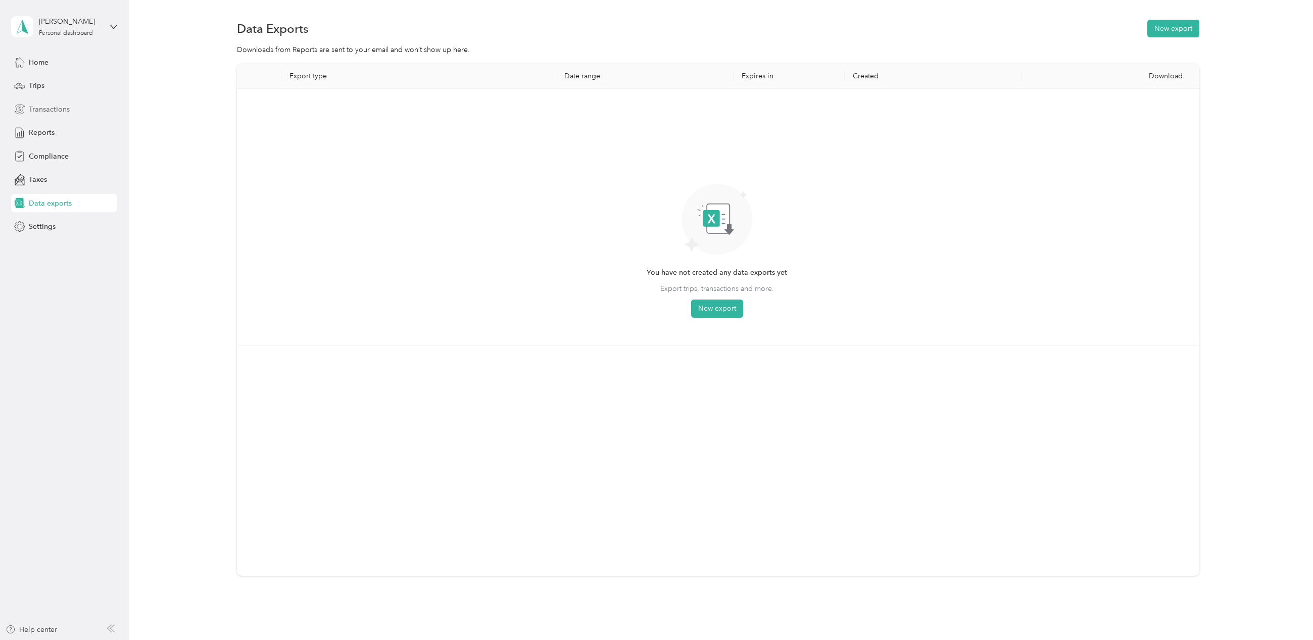
click at [40, 108] on span "Transactions" at bounding box center [49, 109] width 41 height 11
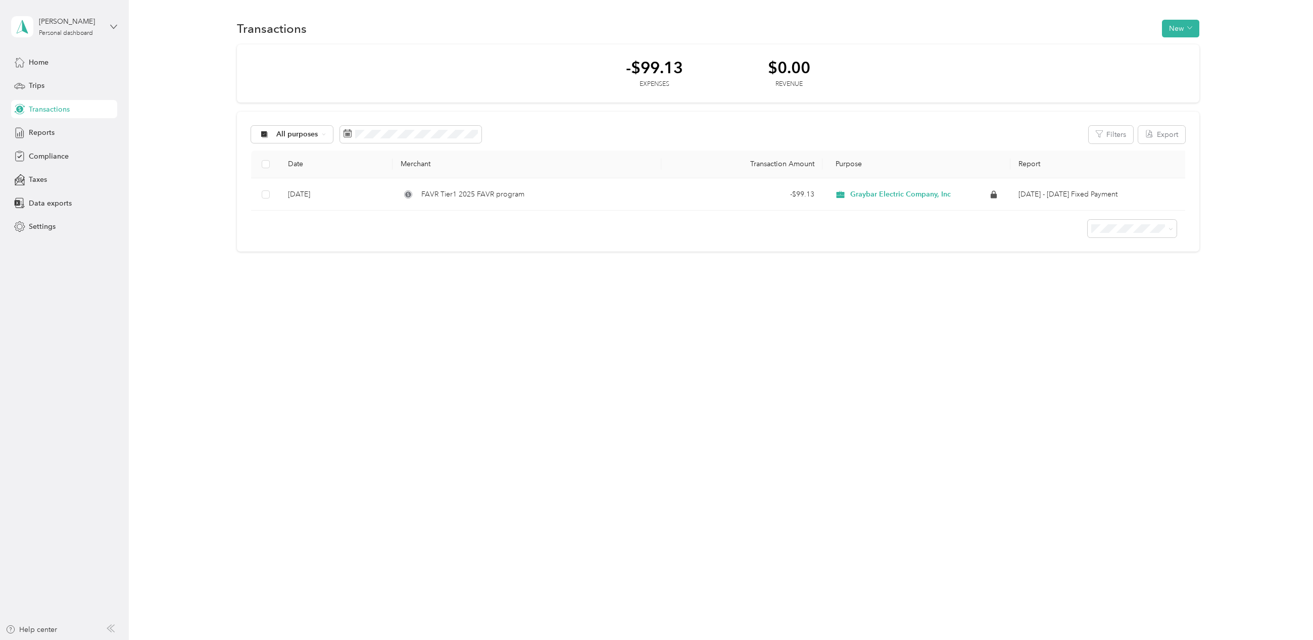
click at [116, 26] on icon at bounding box center [114, 27] width 6 height 4
click at [47, 133] on span "Reports" at bounding box center [42, 132] width 26 height 11
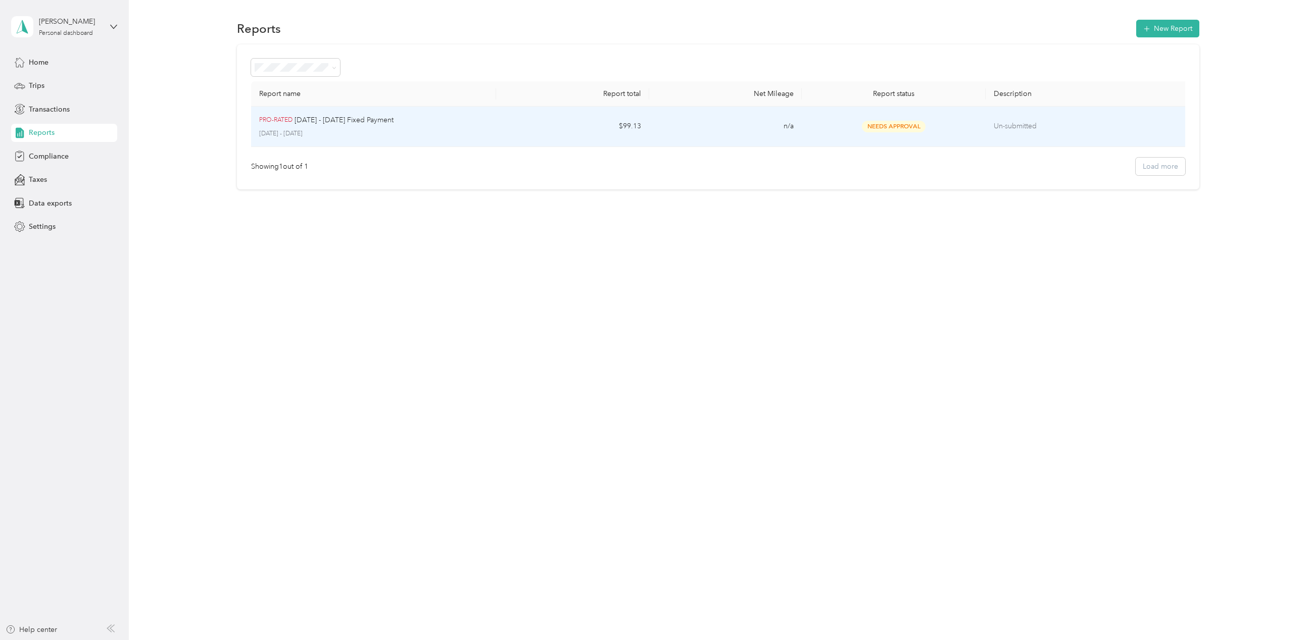
click at [1014, 130] on p "Un-submitted" at bounding box center [1088, 126] width 188 height 11
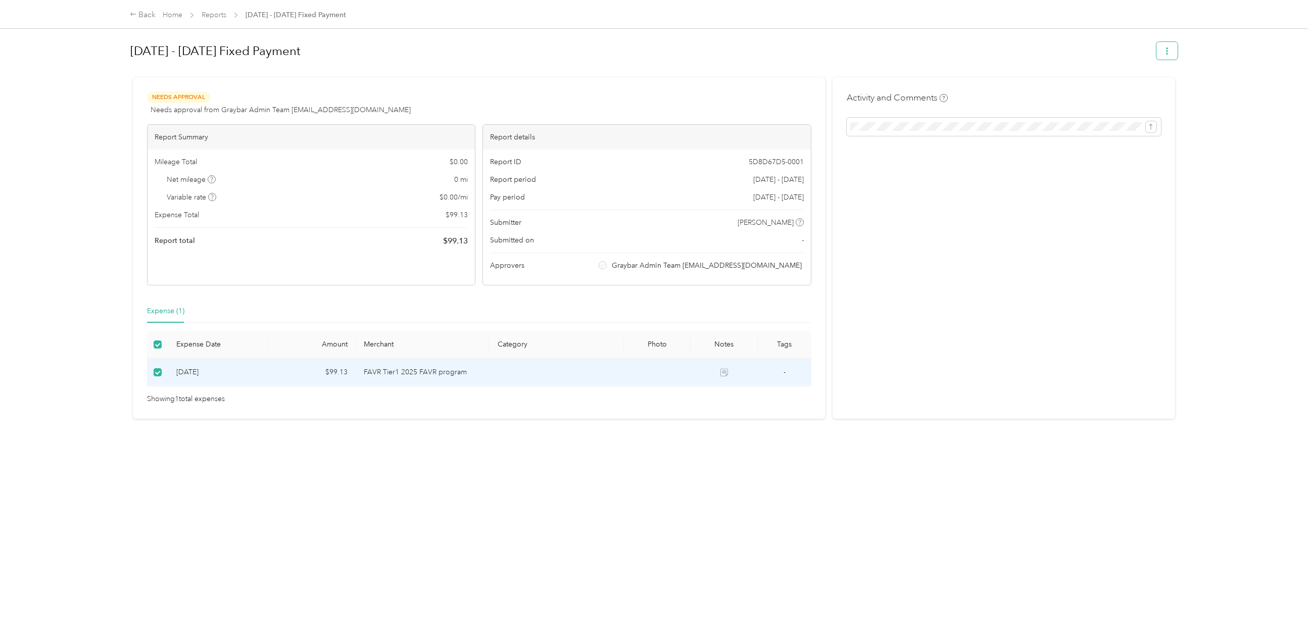
click at [1168, 47] on button "button" at bounding box center [1166, 51] width 21 height 18
click at [969, 57] on h1 "[DATE] - [DATE] Fixed Payment" at bounding box center [639, 51] width 1019 height 24
click at [191, 446] on div "[DATE] - [DATE] Fixed Payment Needs Approval Needs approval from Graybar Admin …" at bounding box center [654, 311] width 1090 height 622
click at [67, 234] on div "Back Home Reports [DATE] - [DATE] Fixed Payment [DATE] - [DATE] Fixed Payment N…" at bounding box center [654, 320] width 1308 height 640
click at [174, 16] on link "Home" at bounding box center [173, 15] width 20 height 9
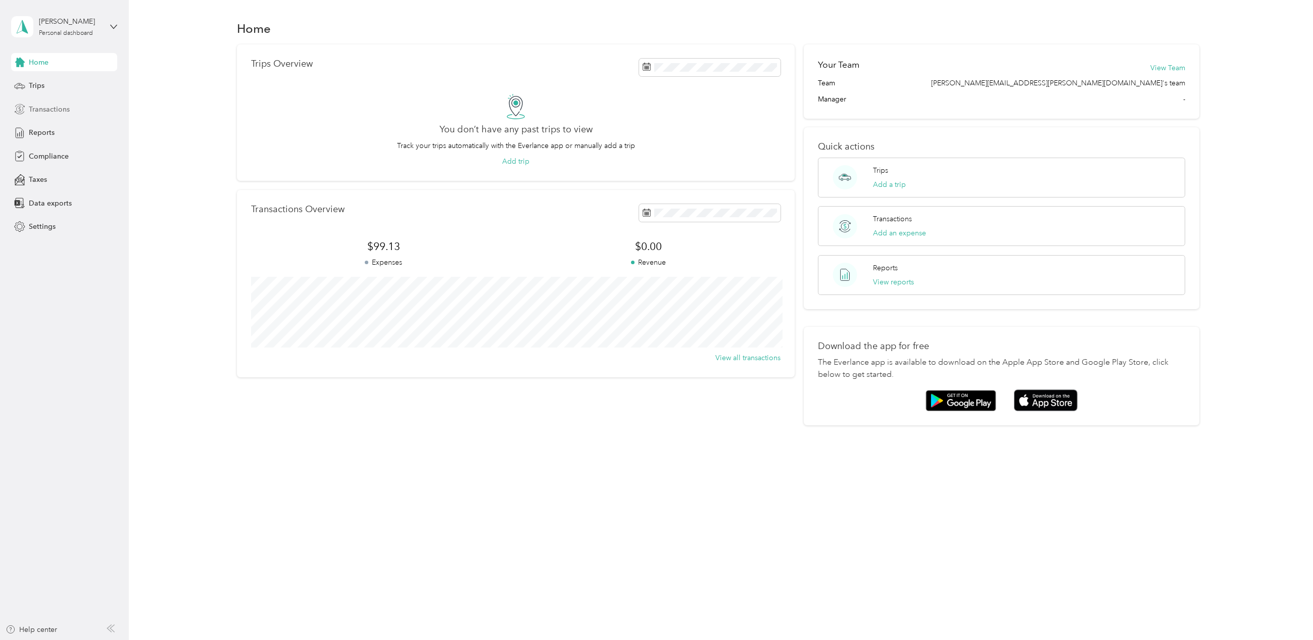
click at [42, 110] on span "Transactions" at bounding box center [49, 109] width 41 height 11
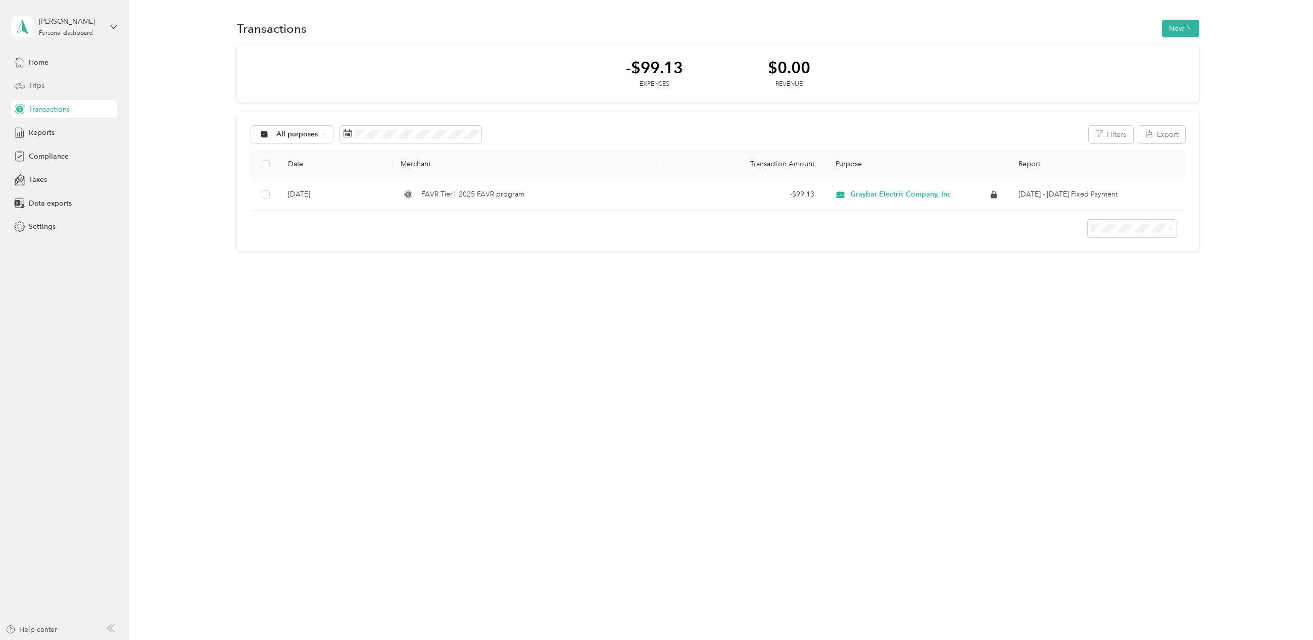
click at [39, 87] on span "Trips" at bounding box center [37, 85] width 16 height 11
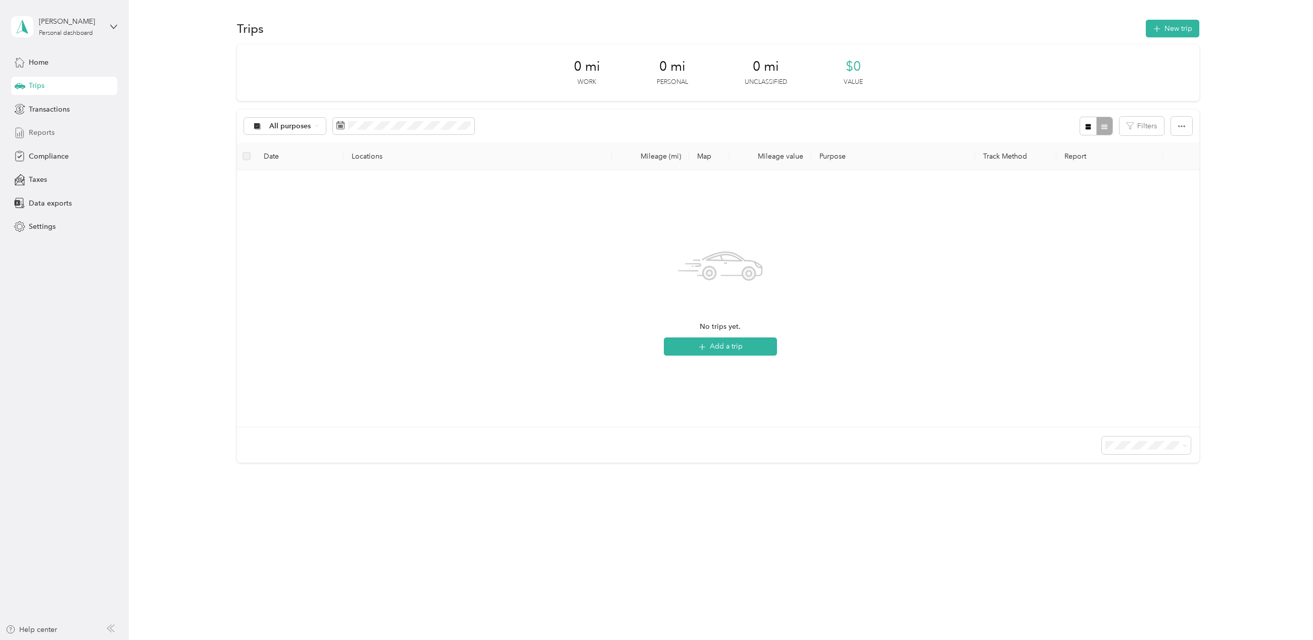
click at [42, 132] on span "Reports" at bounding box center [42, 132] width 26 height 11
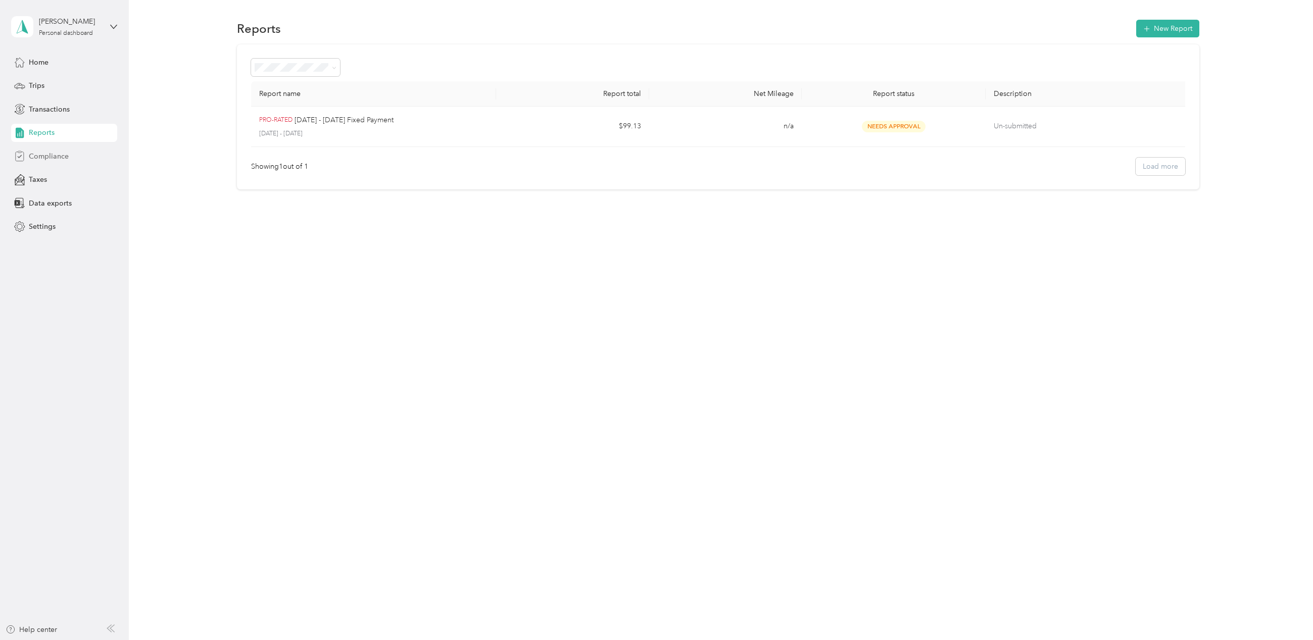
click at [44, 154] on span "Compliance" at bounding box center [49, 156] width 40 height 11
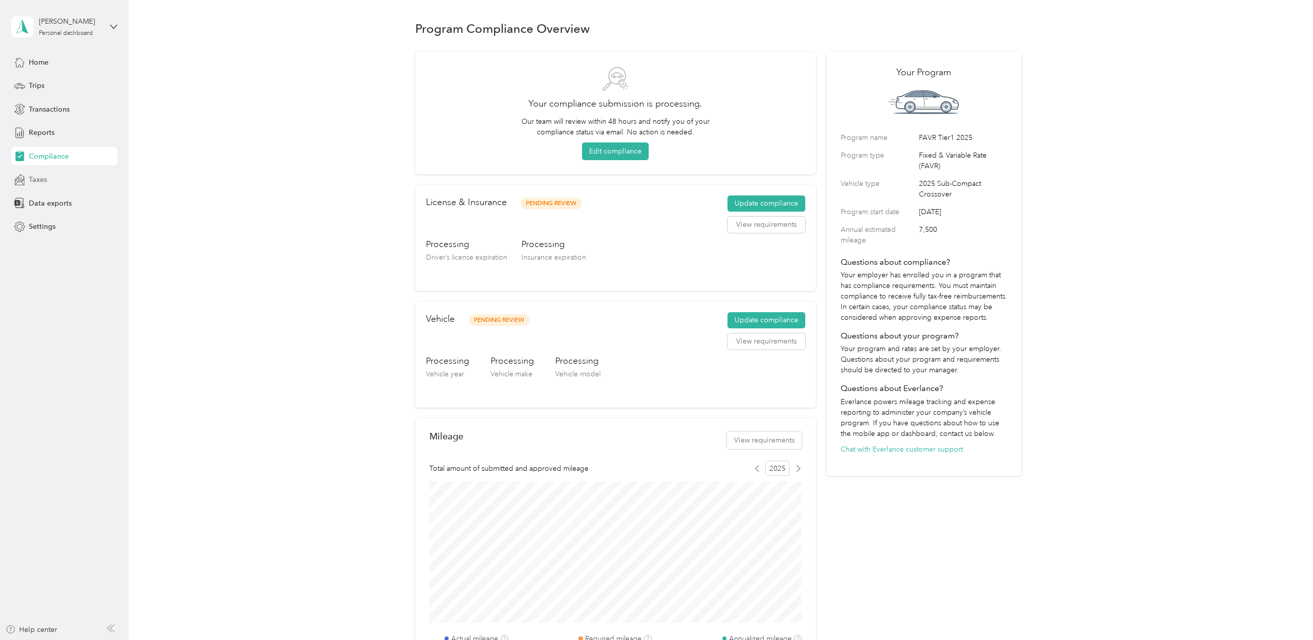
click at [45, 180] on span "Taxes" at bounding box center [38, 179] width 18 height 11
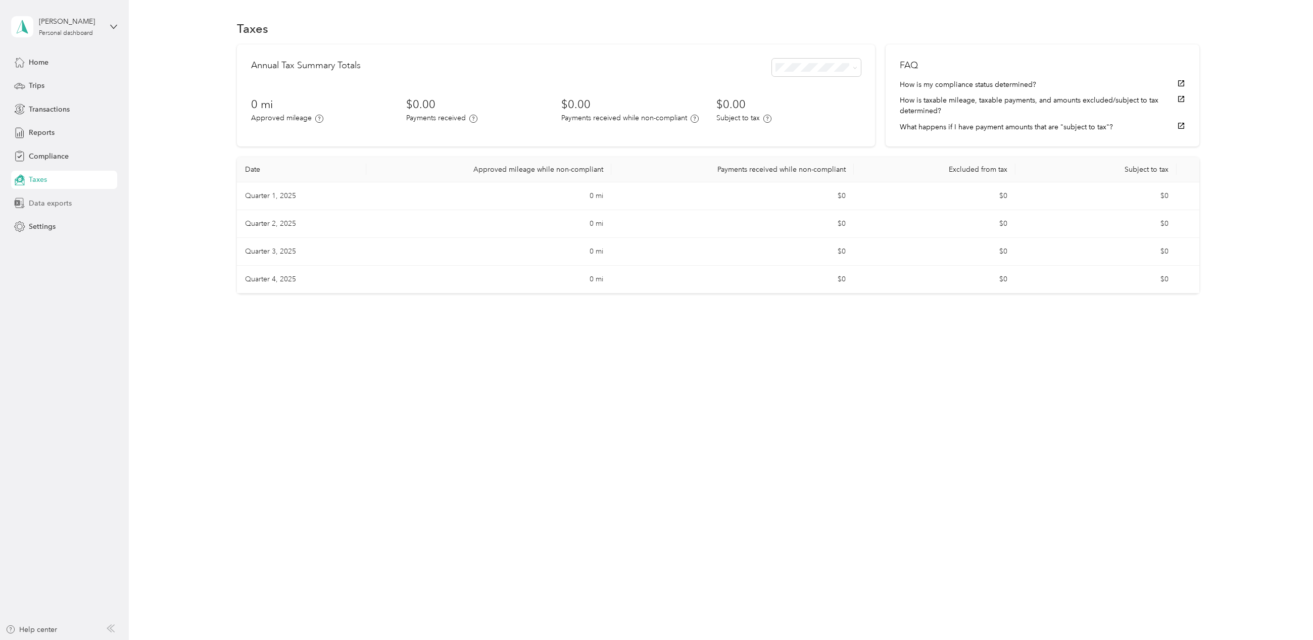
click at [33, 203] on span "Data exports" at bounding box center [50, 203] width 43 height 11
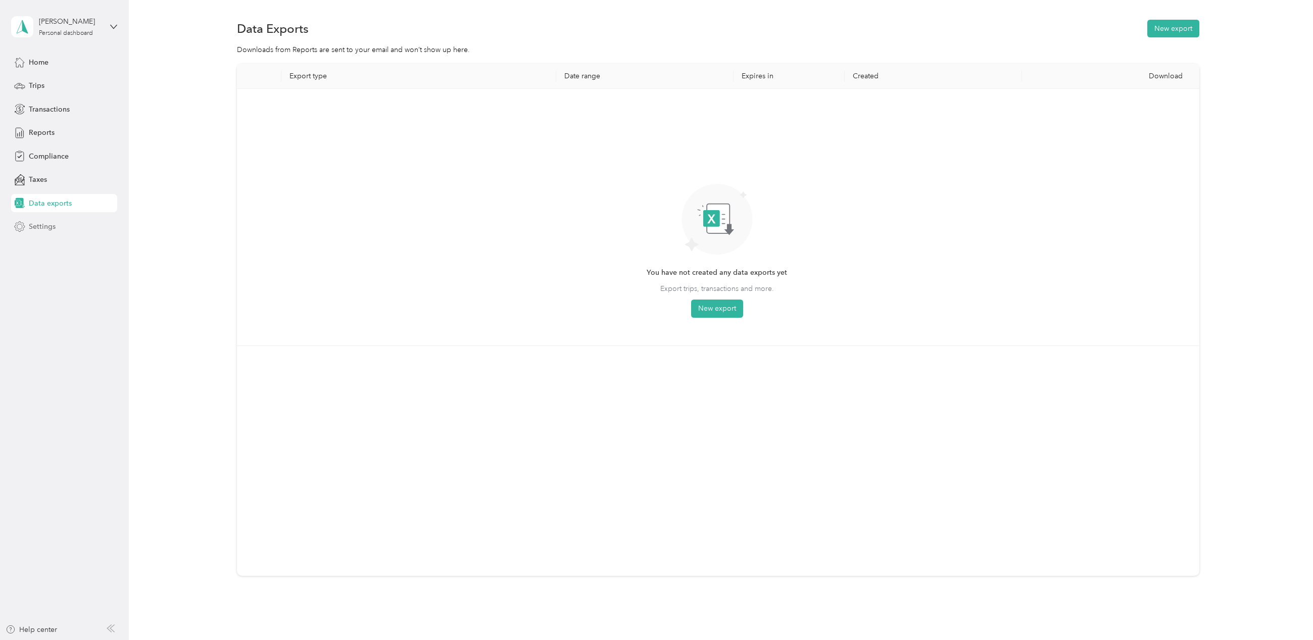
click at [31, 227] on span "Settings" at bounding box center [42, 226] width 27 height 11
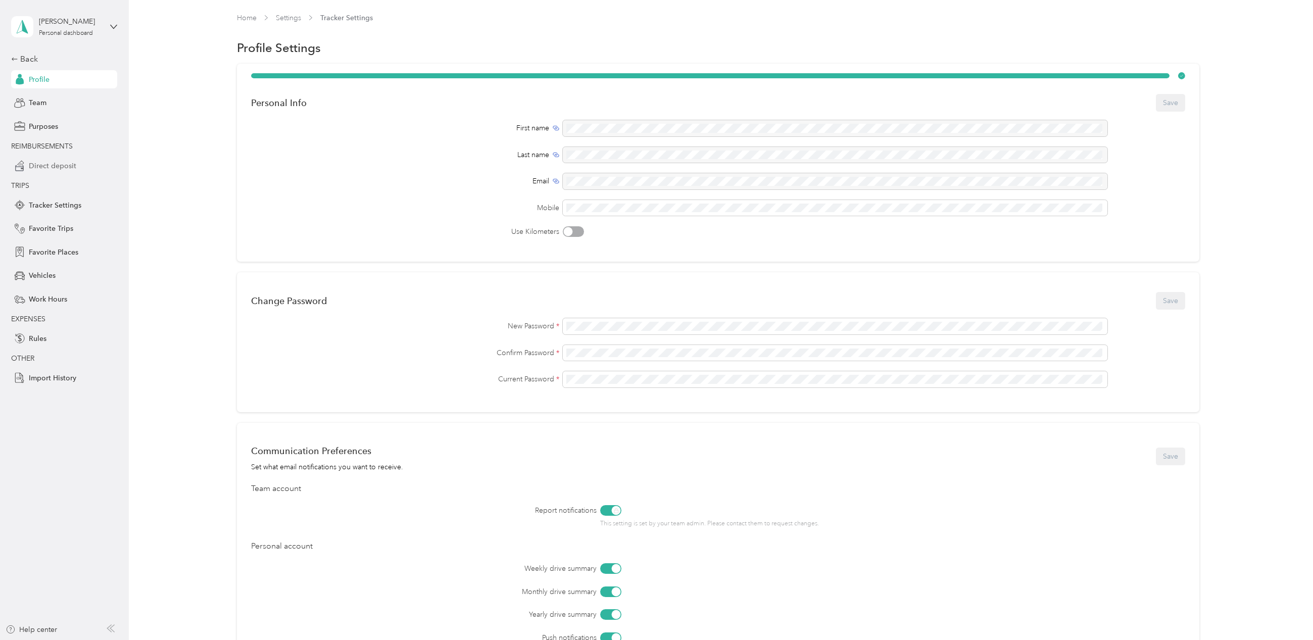
click at [48, 166] on span "Direct deposit" at bounding box center [52, 166] width 47 height 11
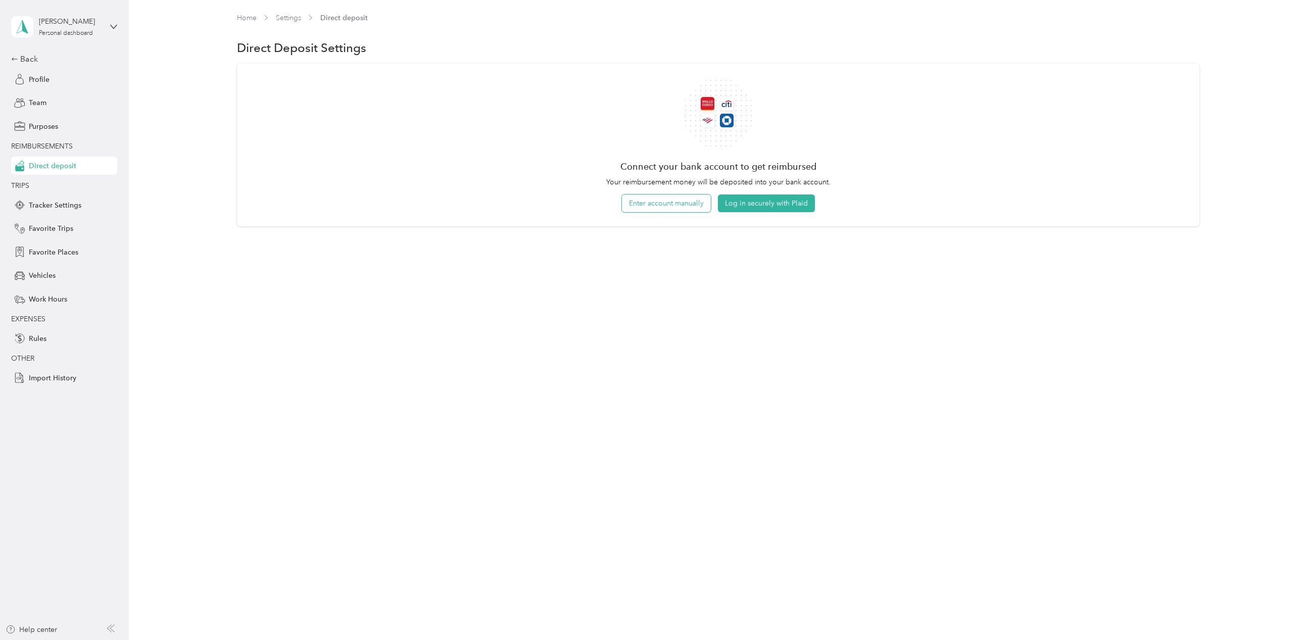
click at [661, 207] on button "Enter account manually" at bounding box center [666, 203] width 89 height 18
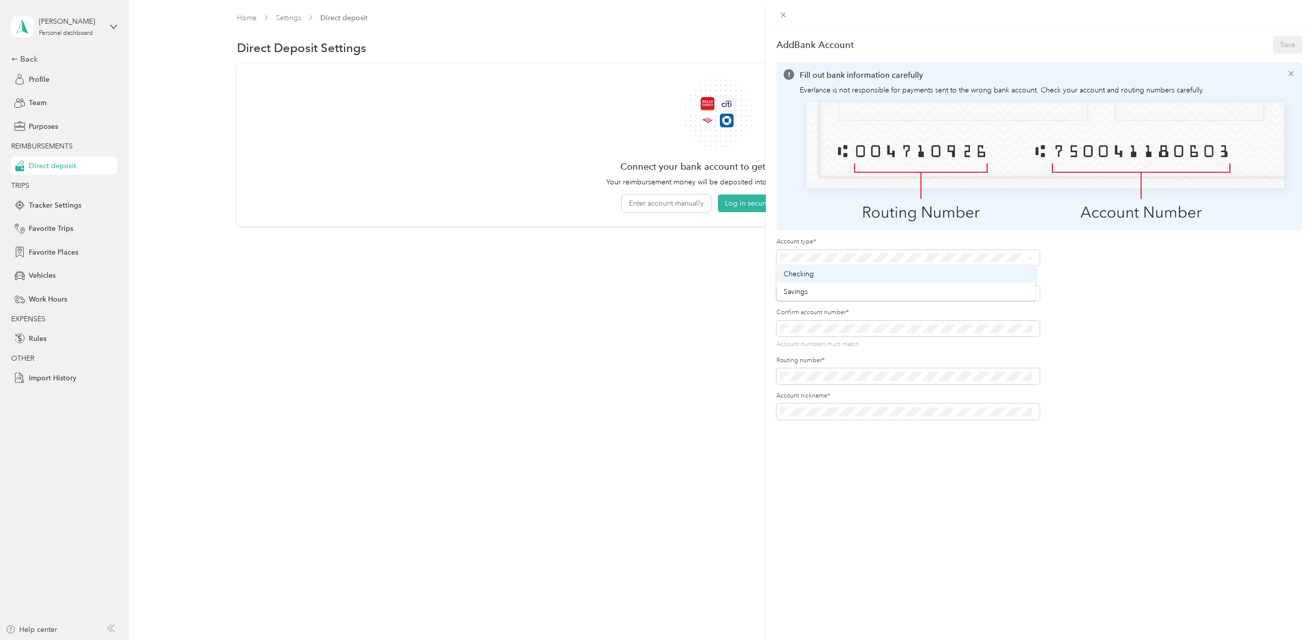
click at [809, 274] on span "Checking" at bounding box center [799, 274] width 30 height 9
click at [1286, 42] on button "Save" at bounding box center [1287, 45] width 29 height 18
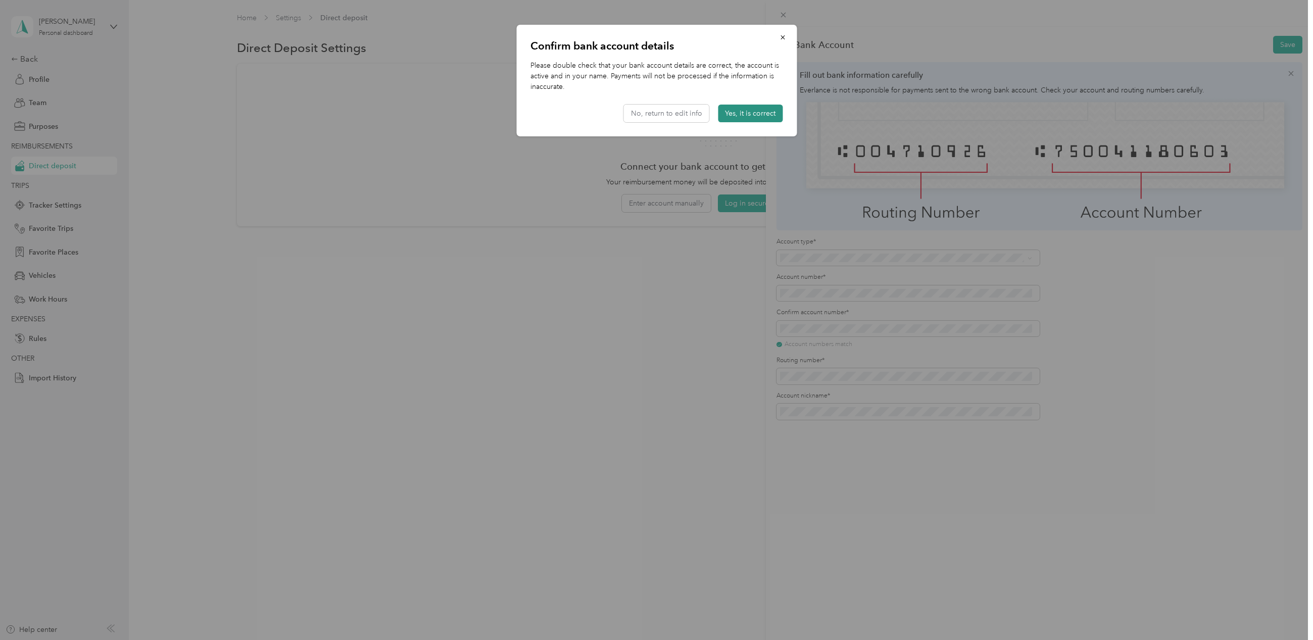
click at [752, 108] on button "Yes, it is correct" at bounding box center [750, 114] width 65 height 18
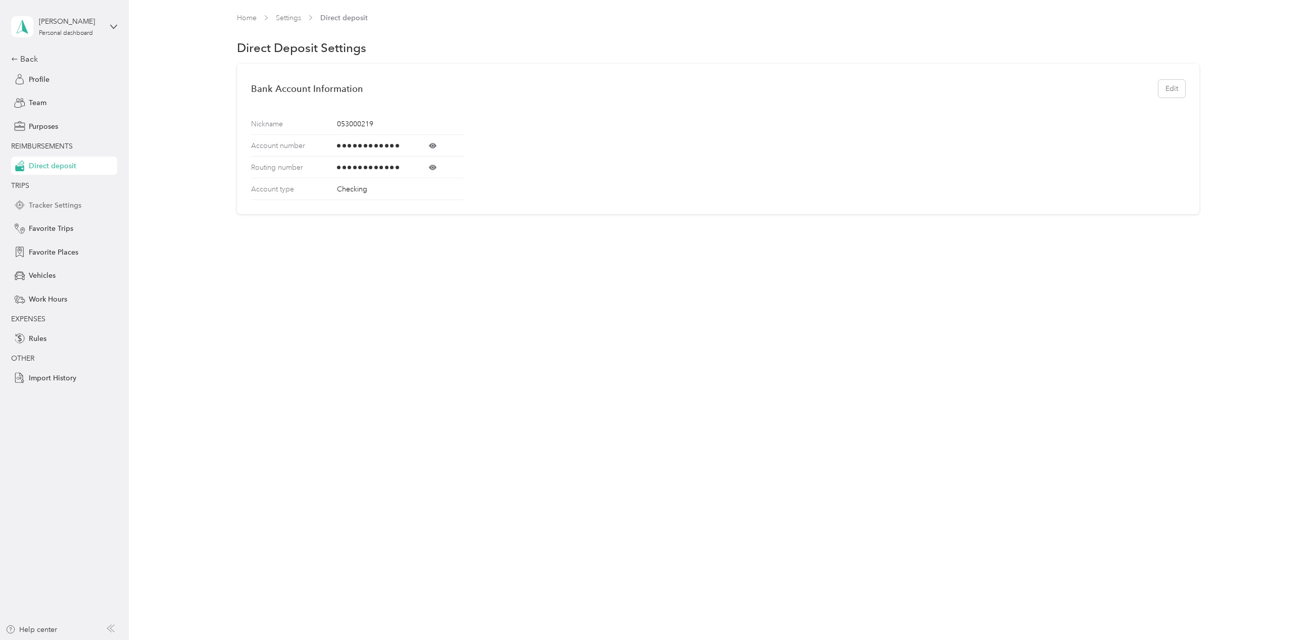
click at [57, 203] on span "Tracker Settings" at bounding box center [55, 205] width 53 height 11
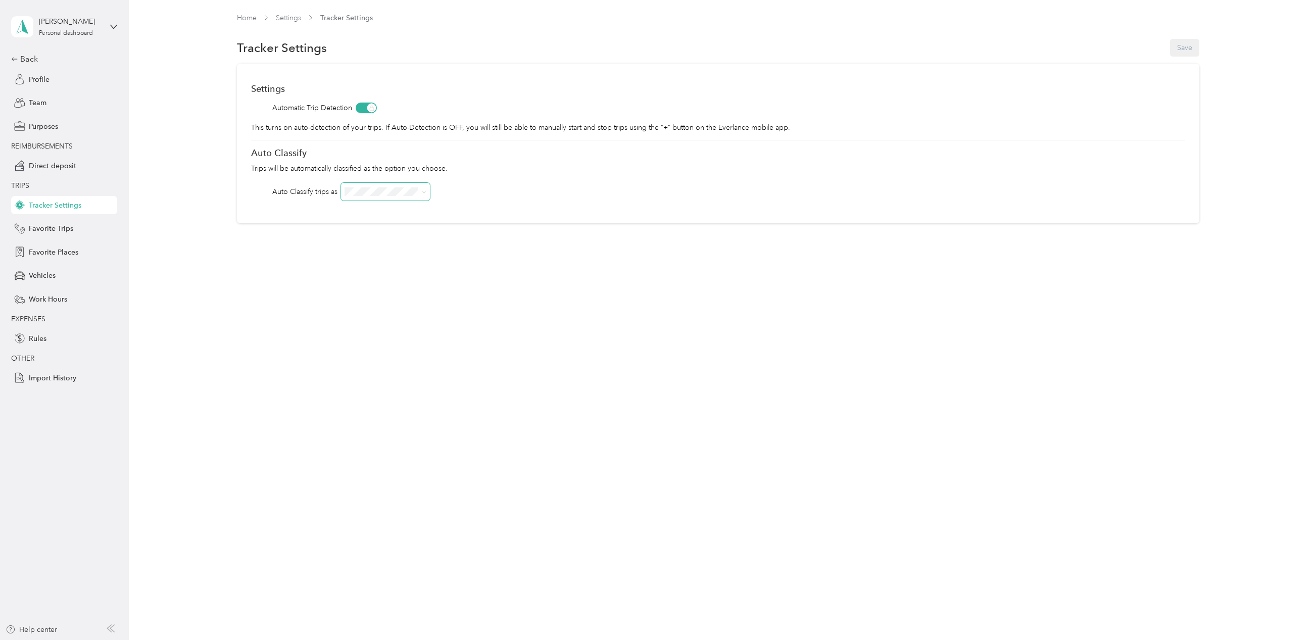
click at [422, 189] on span at bounding box center [422, 191] width 8 height 11
click at [420, 192] on span at bounding box center [422, 191] width 8 height 11
click at [426, 191] on icon at bounding box center [424, 192] width 5 height 5
click at [207, 304] on div "Home Settings Tracker Settings Tracker Settings Save Settings Automatic Trip De…" at bounding box center [718, 320] width 1179 height 640
click at [56, 229] on span "Favorite Trips" at bounding box center [51, 228] width 44 height 11
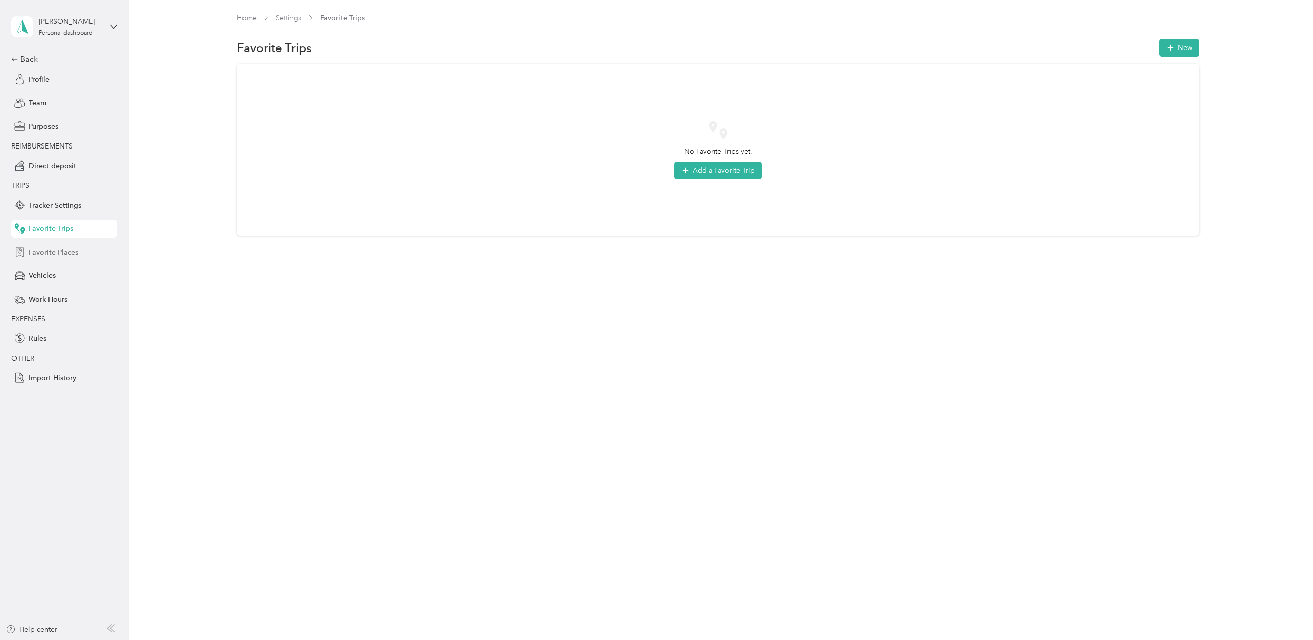
click at [54, 252] on span "Favorite Places" at bounding box center [54, 252] width 50 height 11
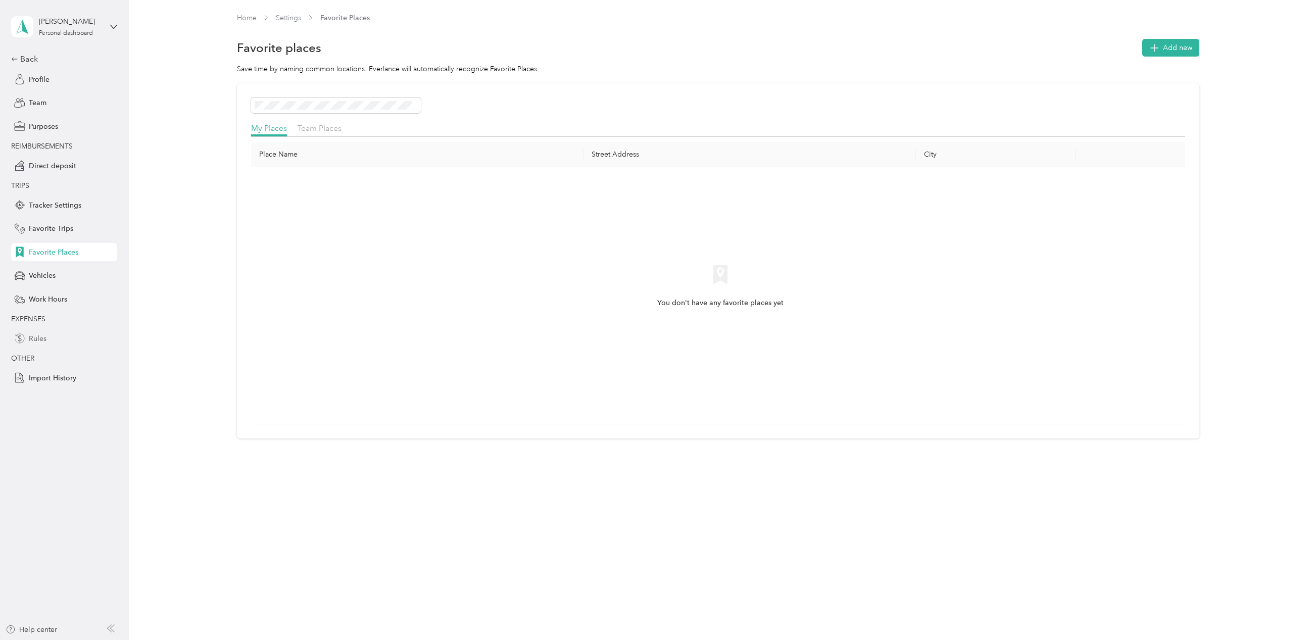
click at [35, 335] on span "Rules" at bounding box center [38, 338] width 18 height 11
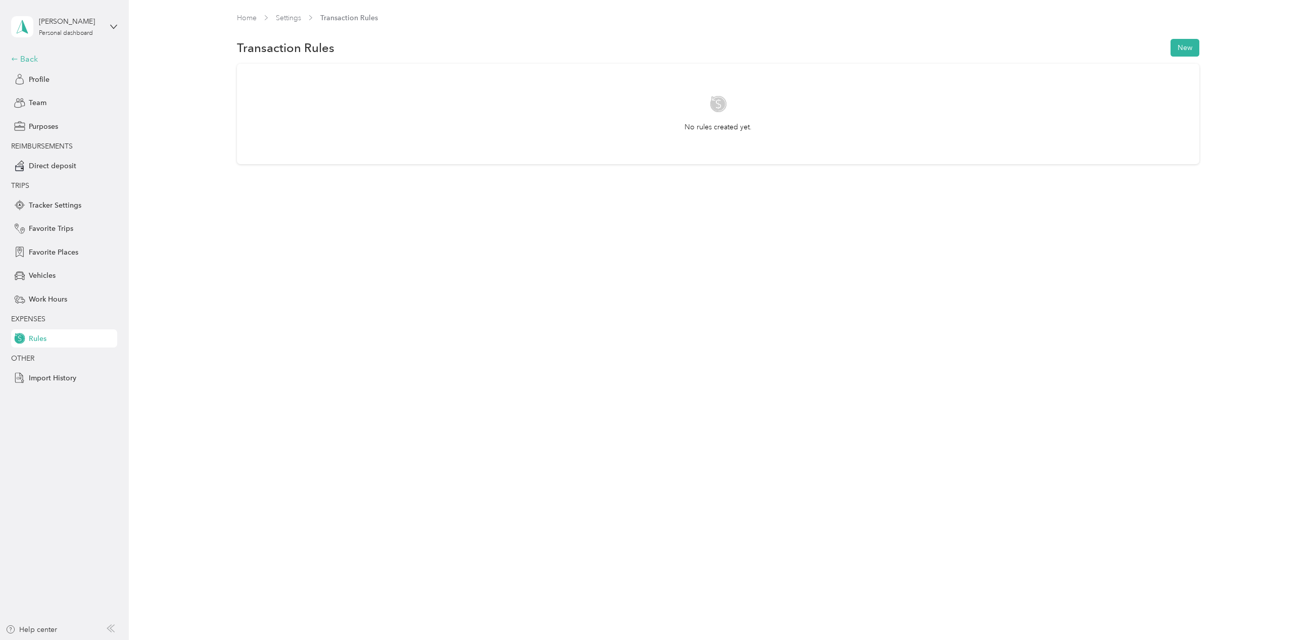
click at [26, 57] on div "Back" at bounding box center [61, 59] width 101 height 12
